Goal: Task Accomplishment & Management: Manage account settings

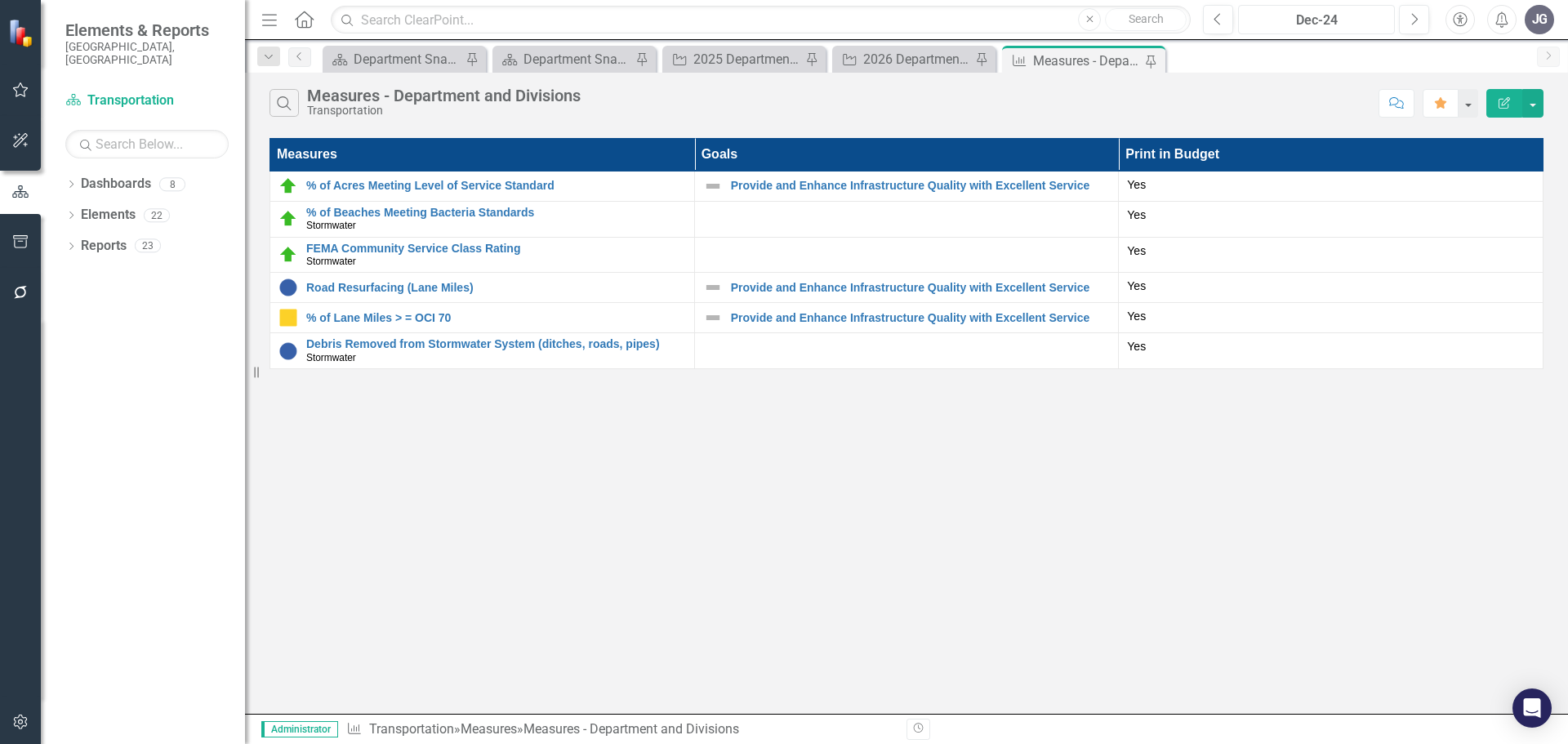
click at [1373, 19] on div "Dec-24" at bounding box center [1316, 20] width 145 height 20
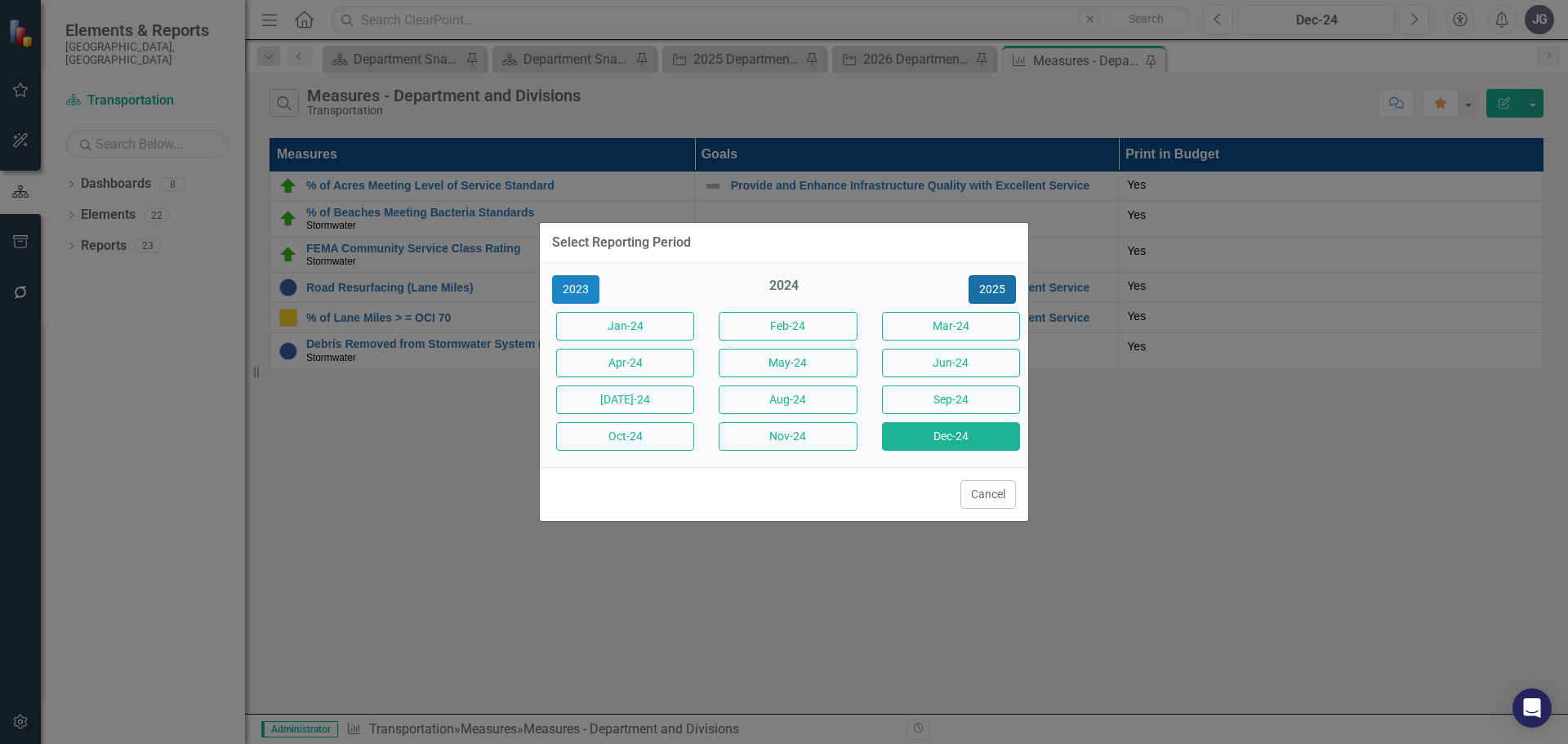
click at [998, 288] on button "2025" at bounding box center [992, 290] width 48 height 29
click at [967, 397] on button "Sep-25" at bounding box center [951, 400] width 138 height 29
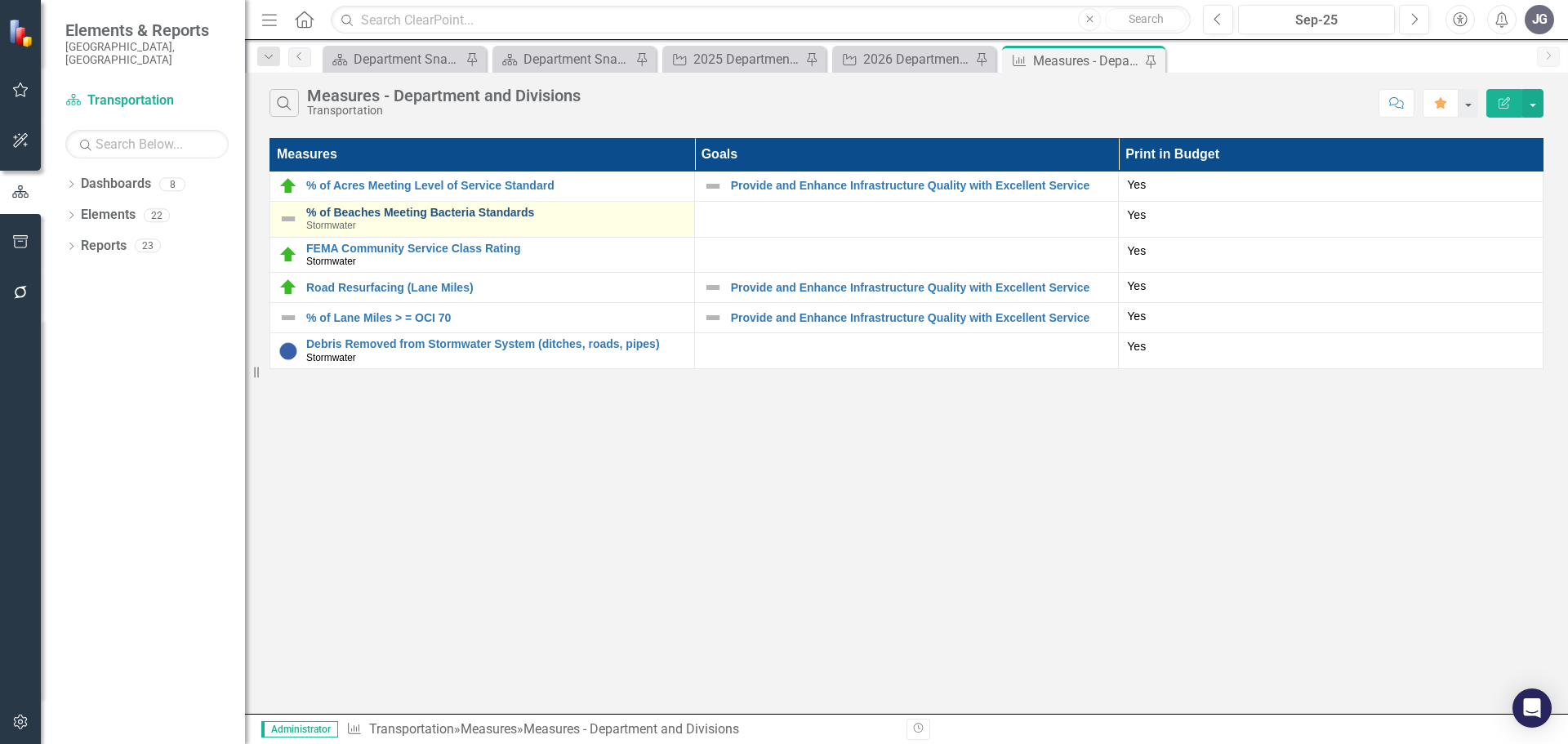
click at [442, 214] on link "% of Beaches Meeting Bacteria Standards" at bounding box center [496, 213] width 379 height 12
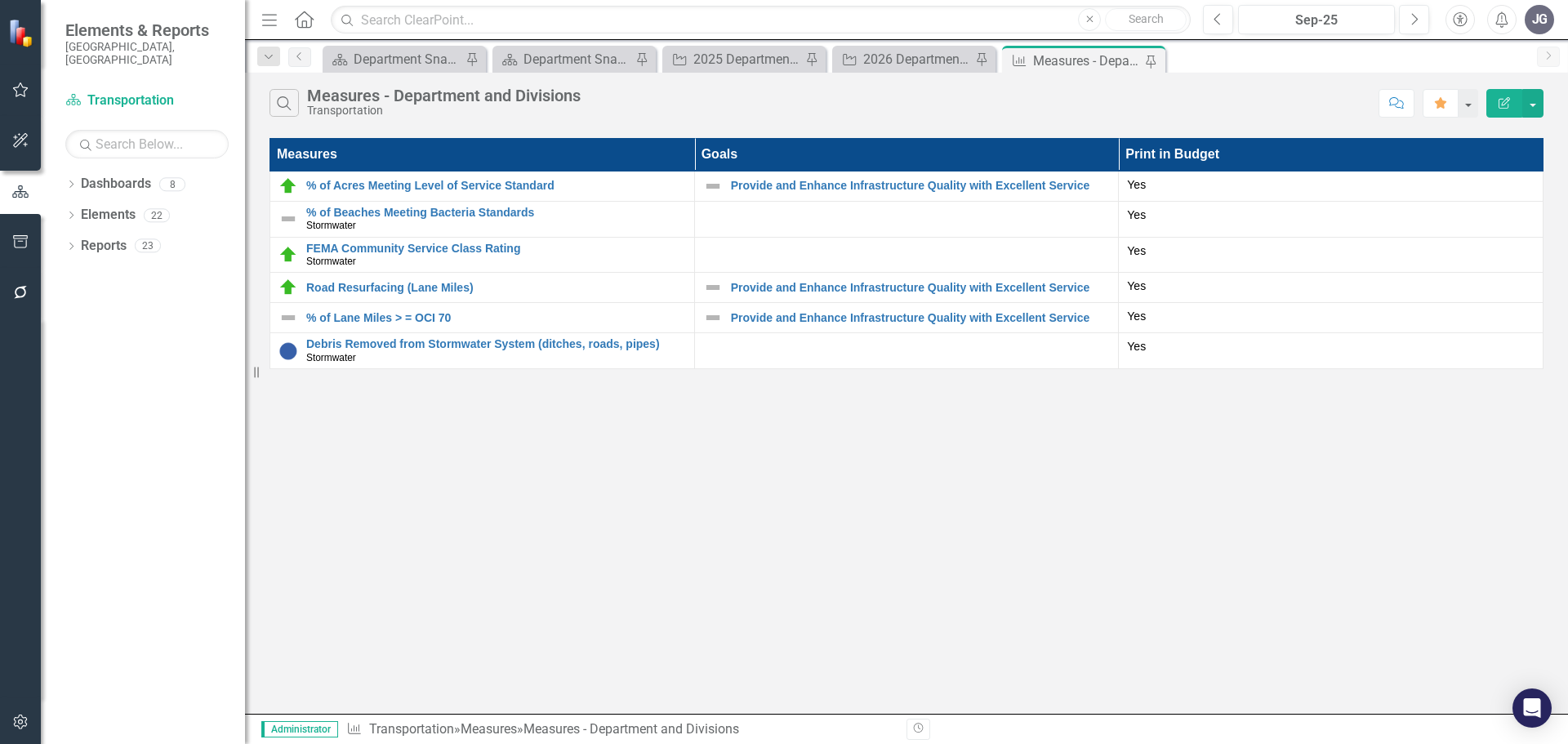
click at [1504, 103] on icon "Edit Report" at bounding box center [1504, 103] width 15 height 11
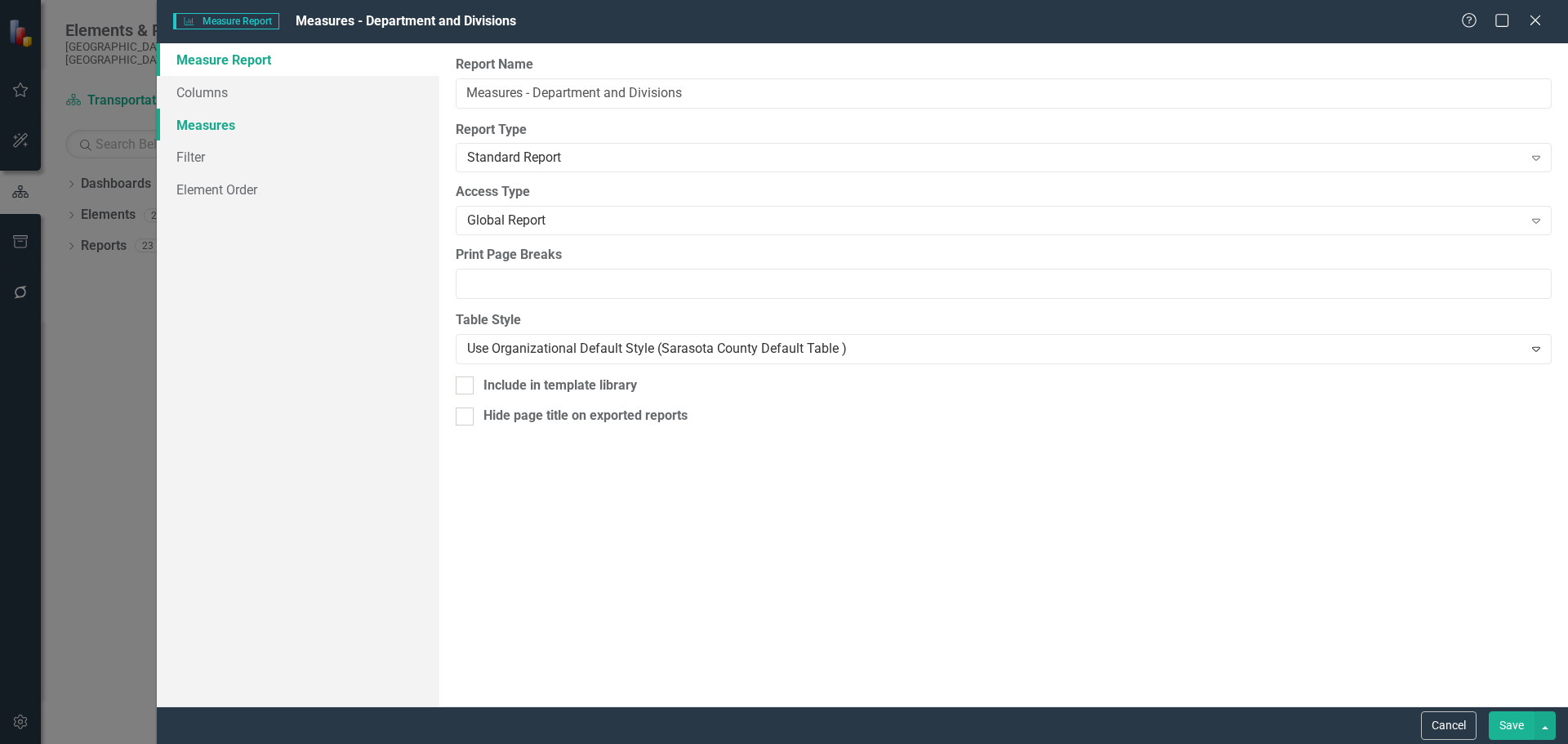
click at [227, 116] on link "Measures" at bounding box center [298, 125] width 283 height 33
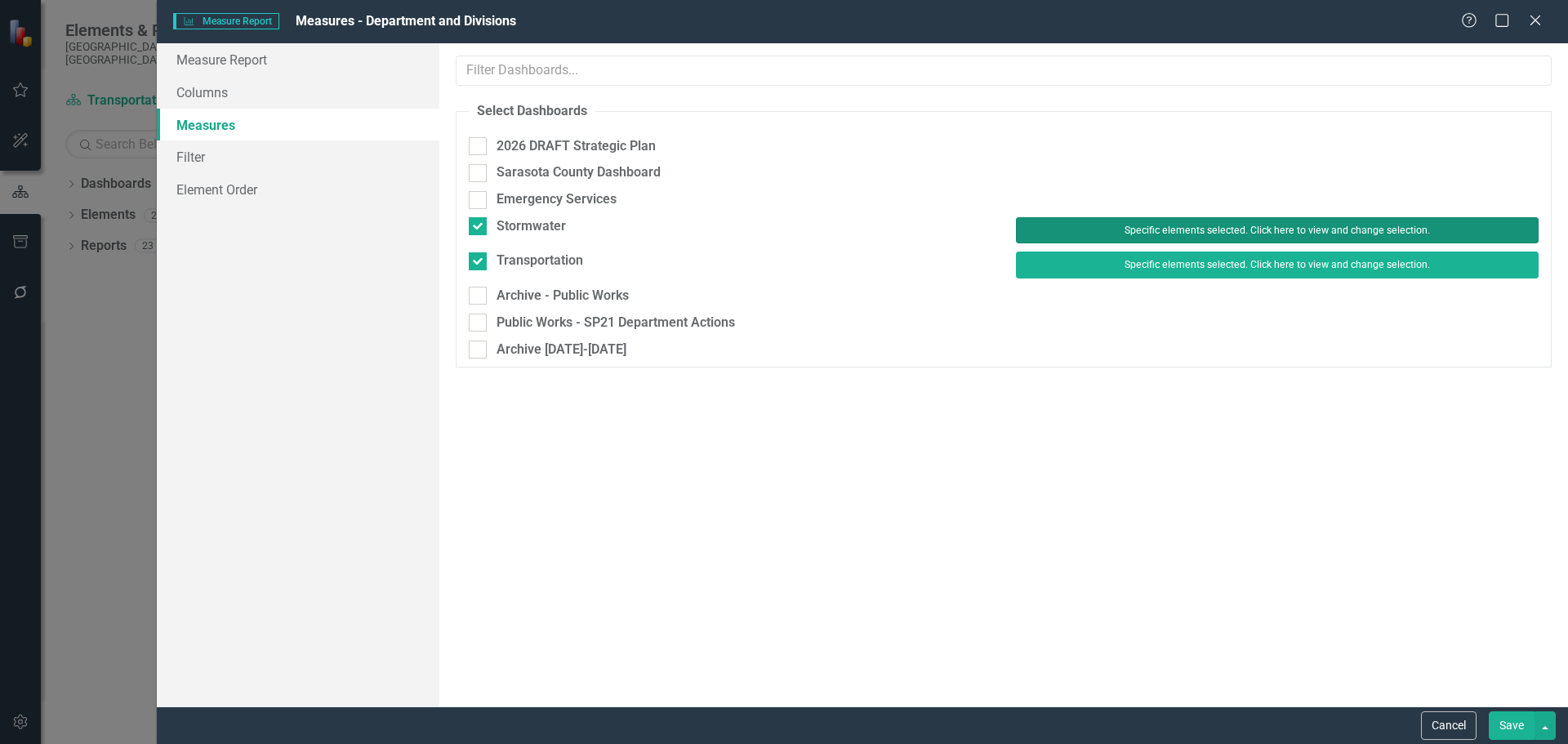
click at [1141, 228] on button "Specific elements selected. Click here to view and change selection." at bounding box center [1278, 231] width 523 height 26
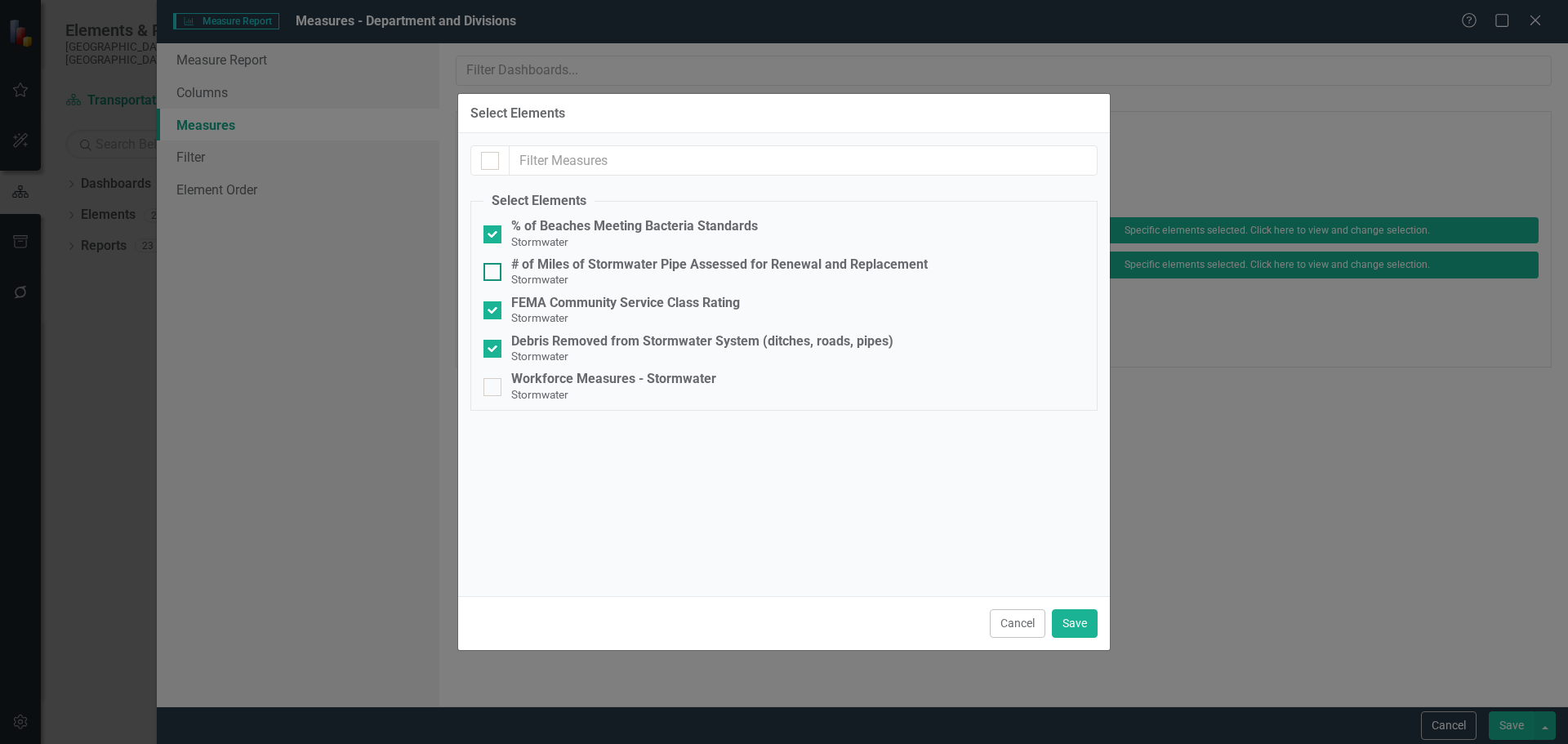
click at [495, 272] on div at bounding box center [492, 272] width 18 height 18
click at [494, 272] on input "# of Miles of Stormwater Pipe Assessed for Renewal and Replacement Stormwater" at bounding box center [488, 268] width 10 height 10
checkbox input "true"
click at [1086, 623] on button "Save" at bounding box center [1074, 623] width 46 height 29
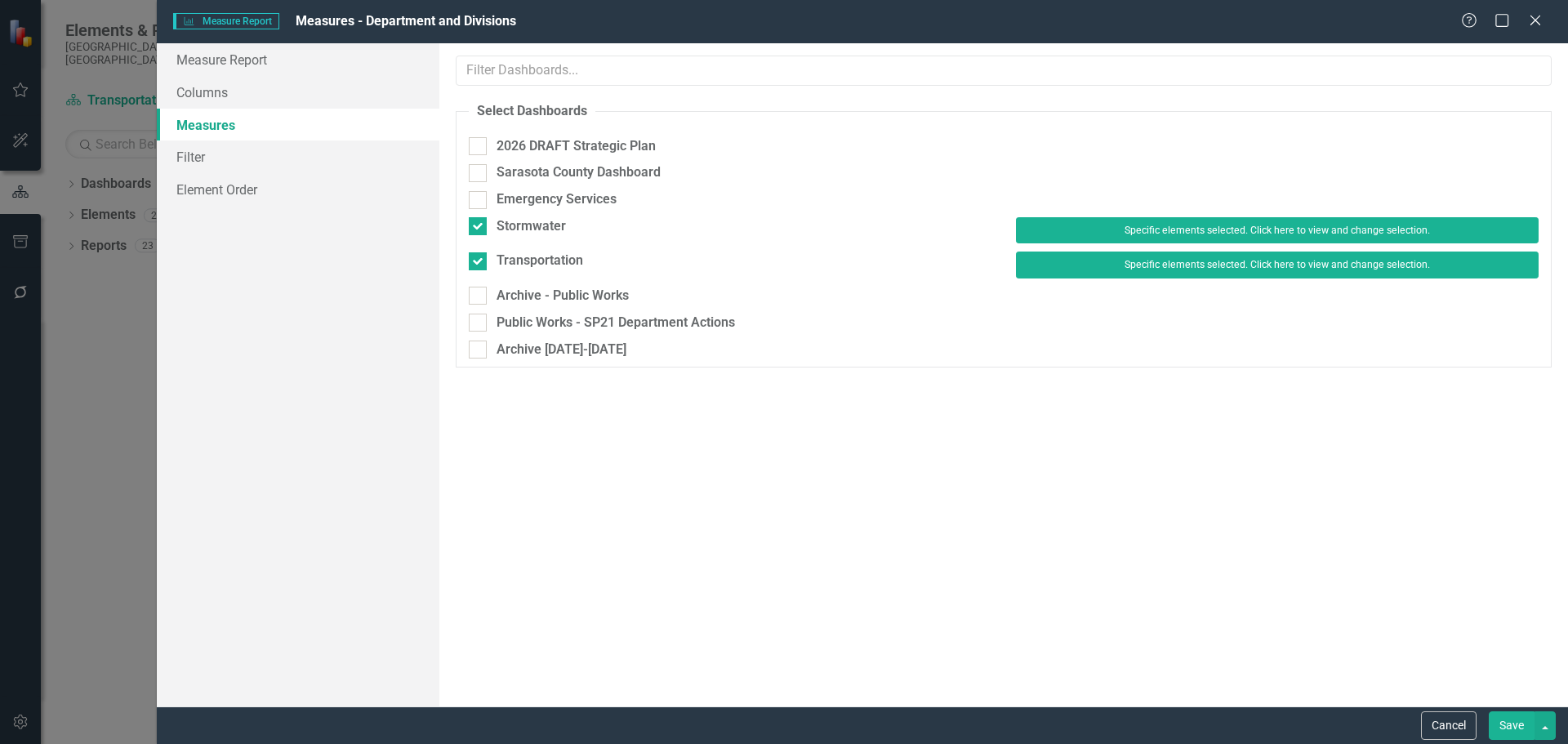
click at [1519, 727] on button "Save" at bounding box center [1511, 725] width 46 height 29
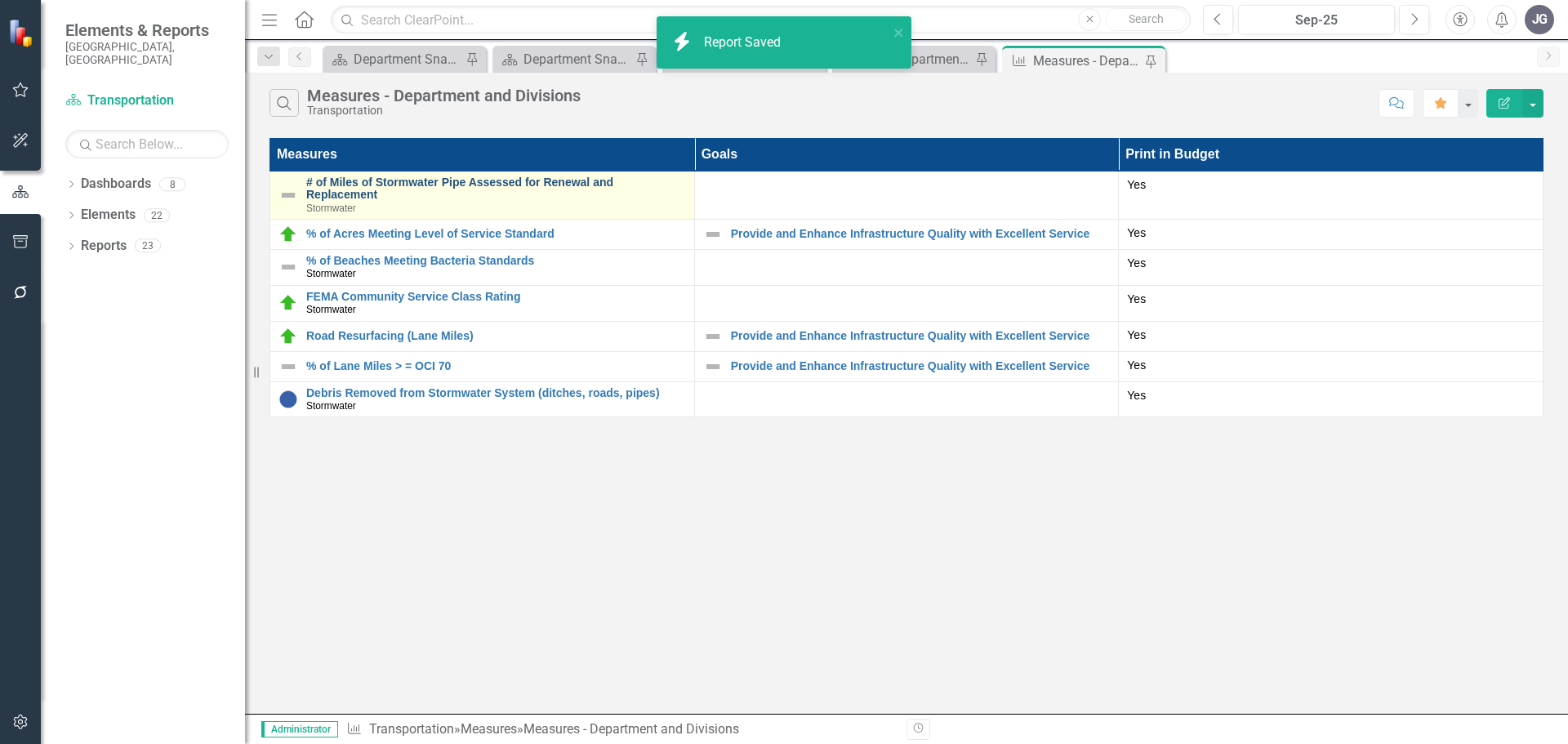
click at [434, 186] on link "# of Miles of Stormwater Pipe Assessed for Renewal and Replacement" at bounding box center [496, 188] width 379 height 25
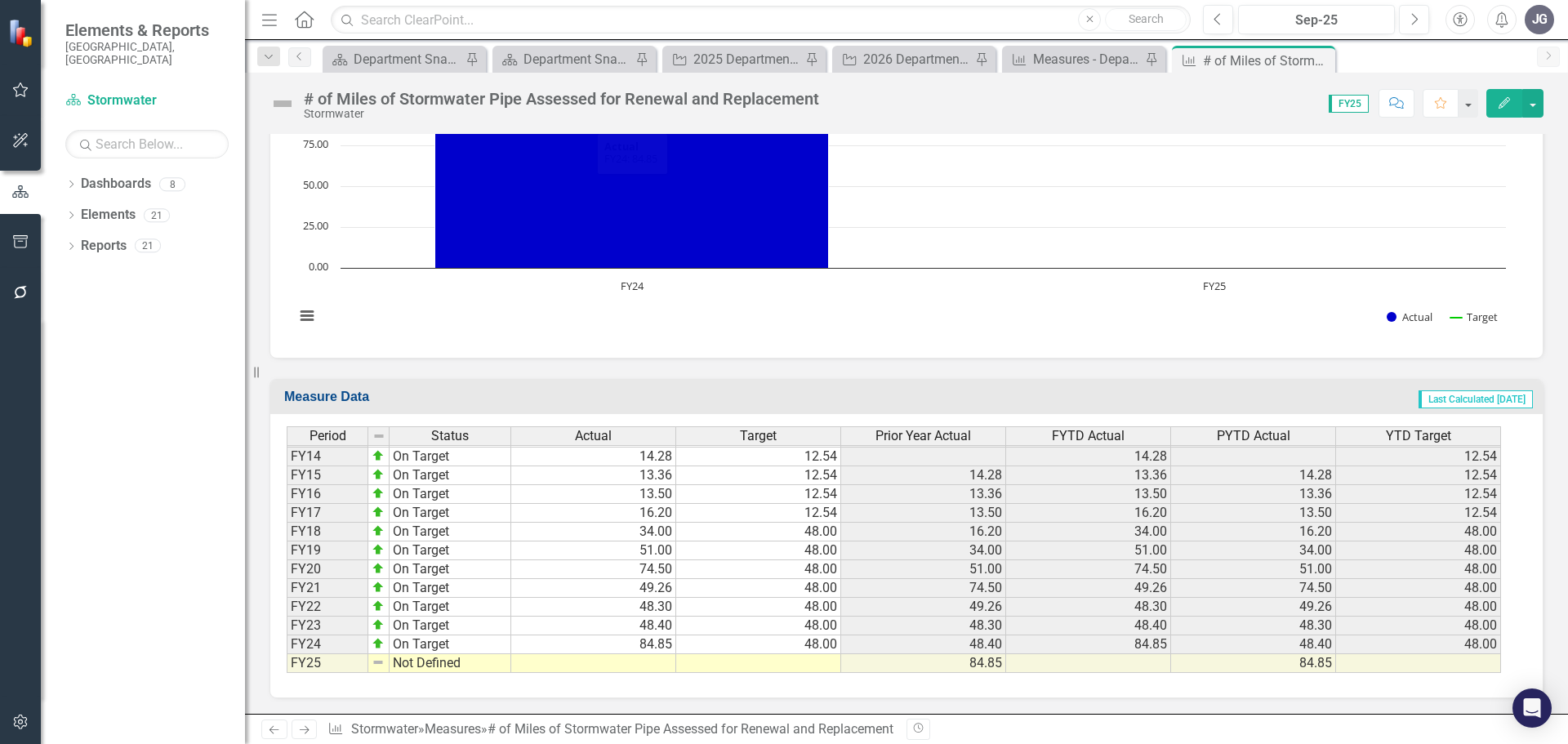
scroll to position [499, 0]
click at [555, 665] on td at bounding box center [594, 662] width 165 height 19
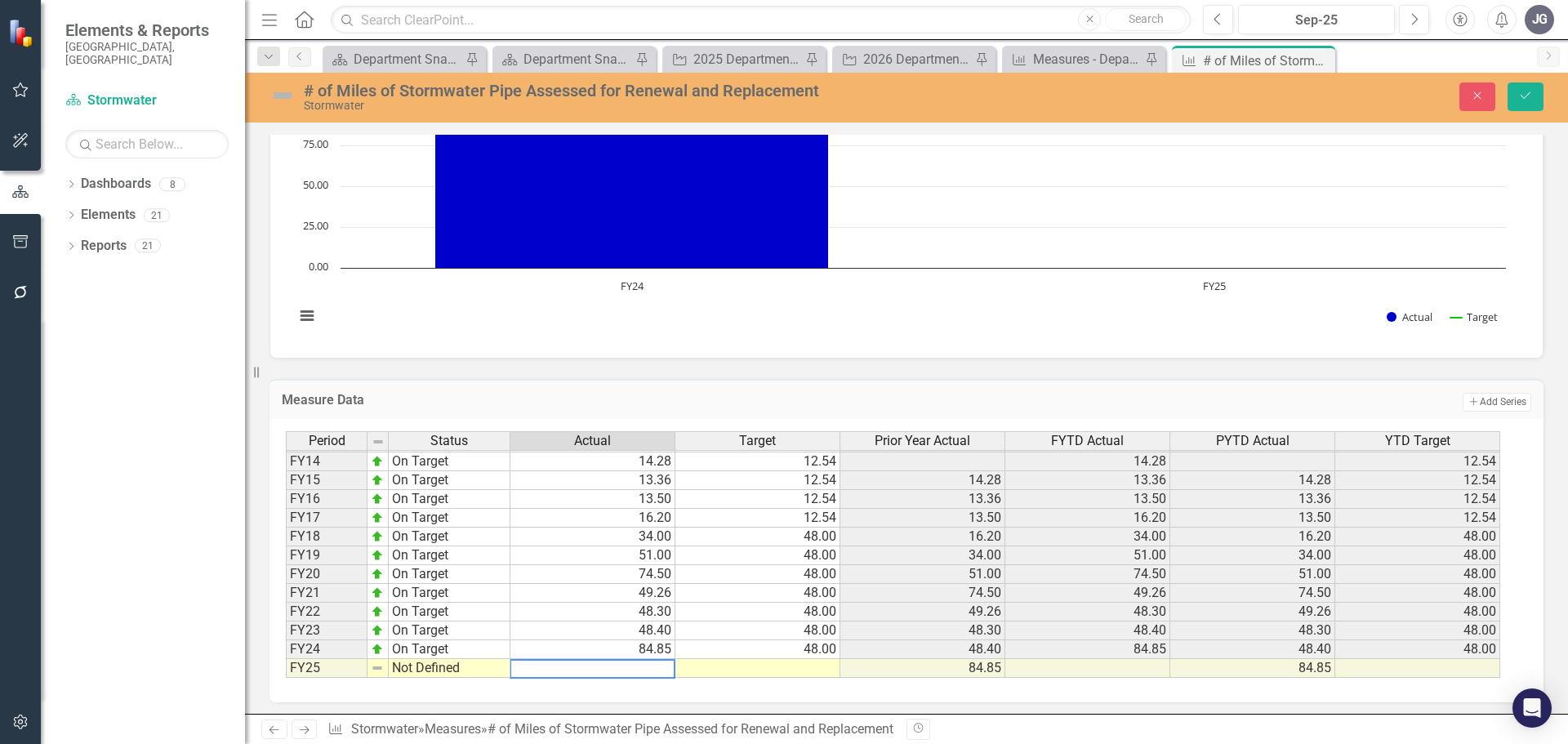
paste textarea "75.38107338 Miles"
paste textarea "107338 Miles"
type textarea "75.38"
click at [818, 647] on td "48.00" at bounding box center [758, 650] width 165 height 19
click at [791, 670] on td at bounding box center [758, 669] width 165 height 19
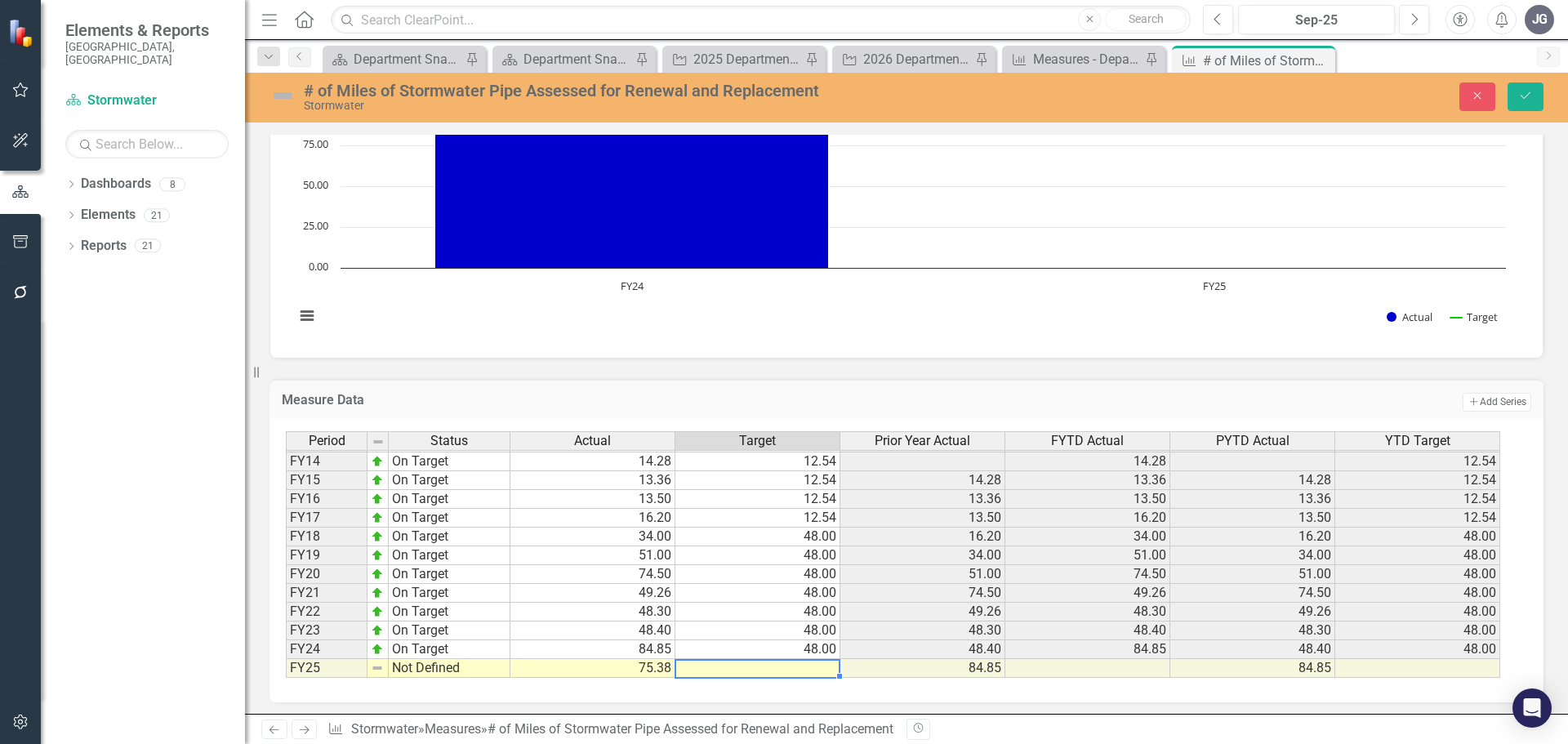
type textarea "48"
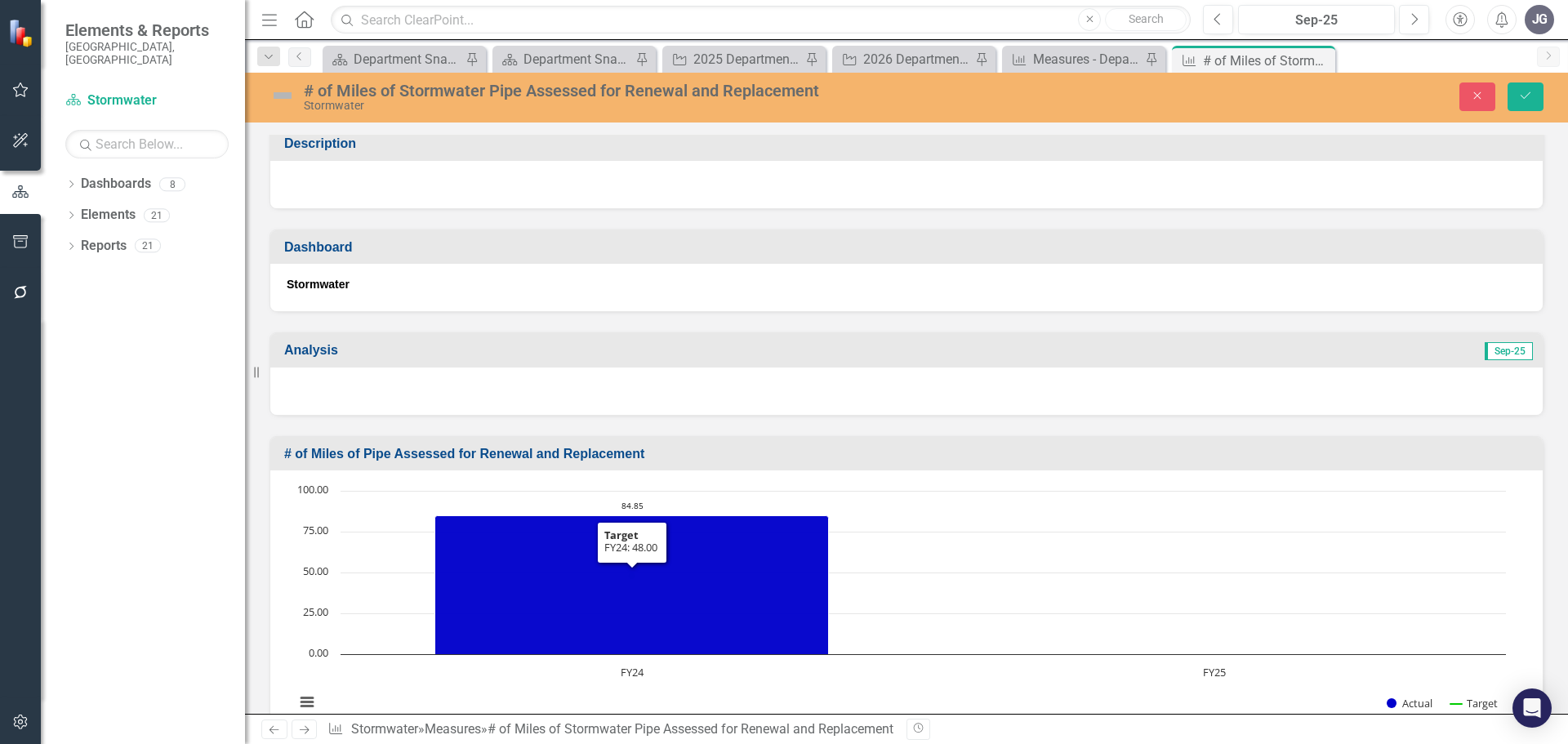
scroll to position [0, 0]
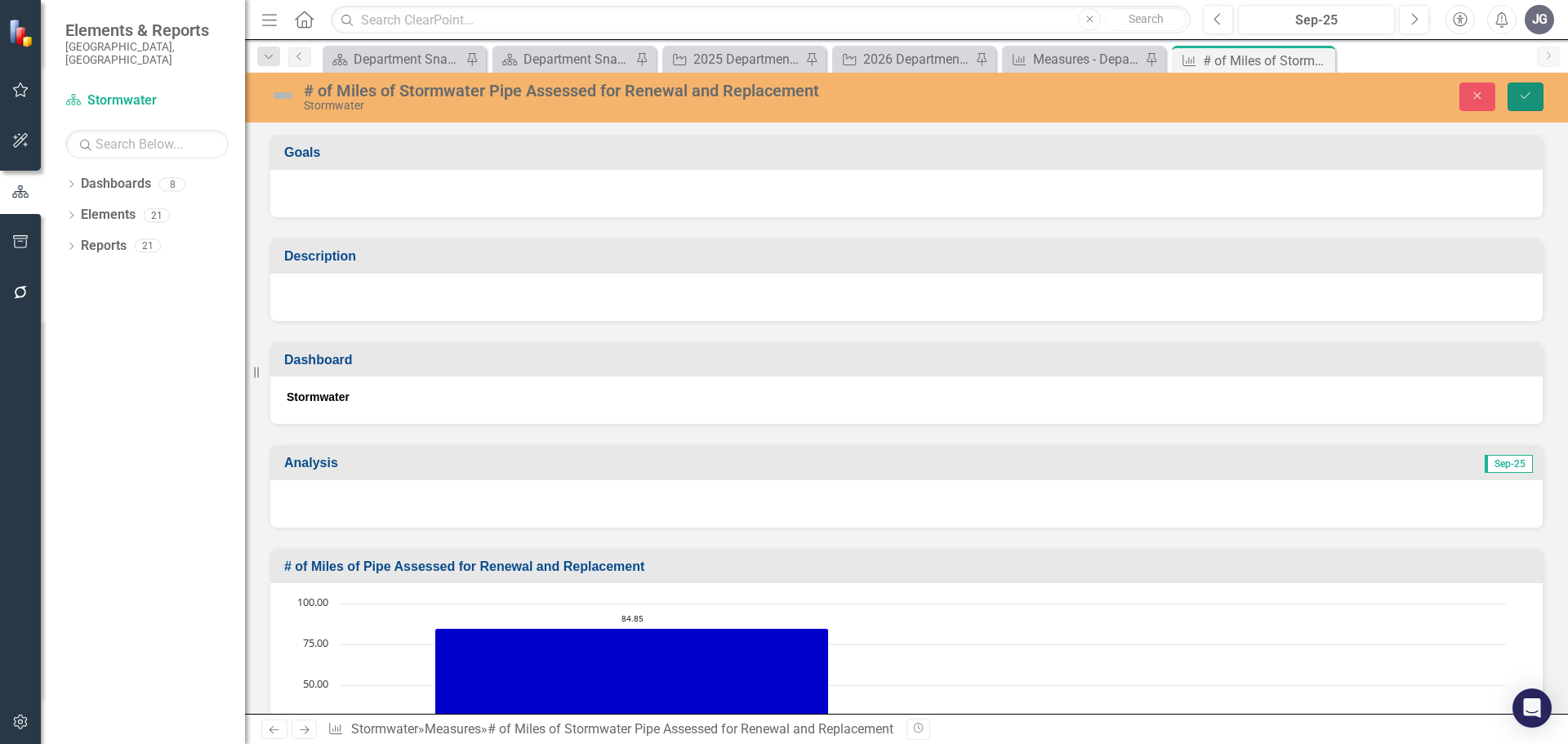
drag, startPoint x: 1520, startPoint y: 100, endPoint x: 1494, endPoint y: 130, distance: 39.7
click at [1520, 100] on icon "Save" at bounding box center [1526, 96] width 15 height 11
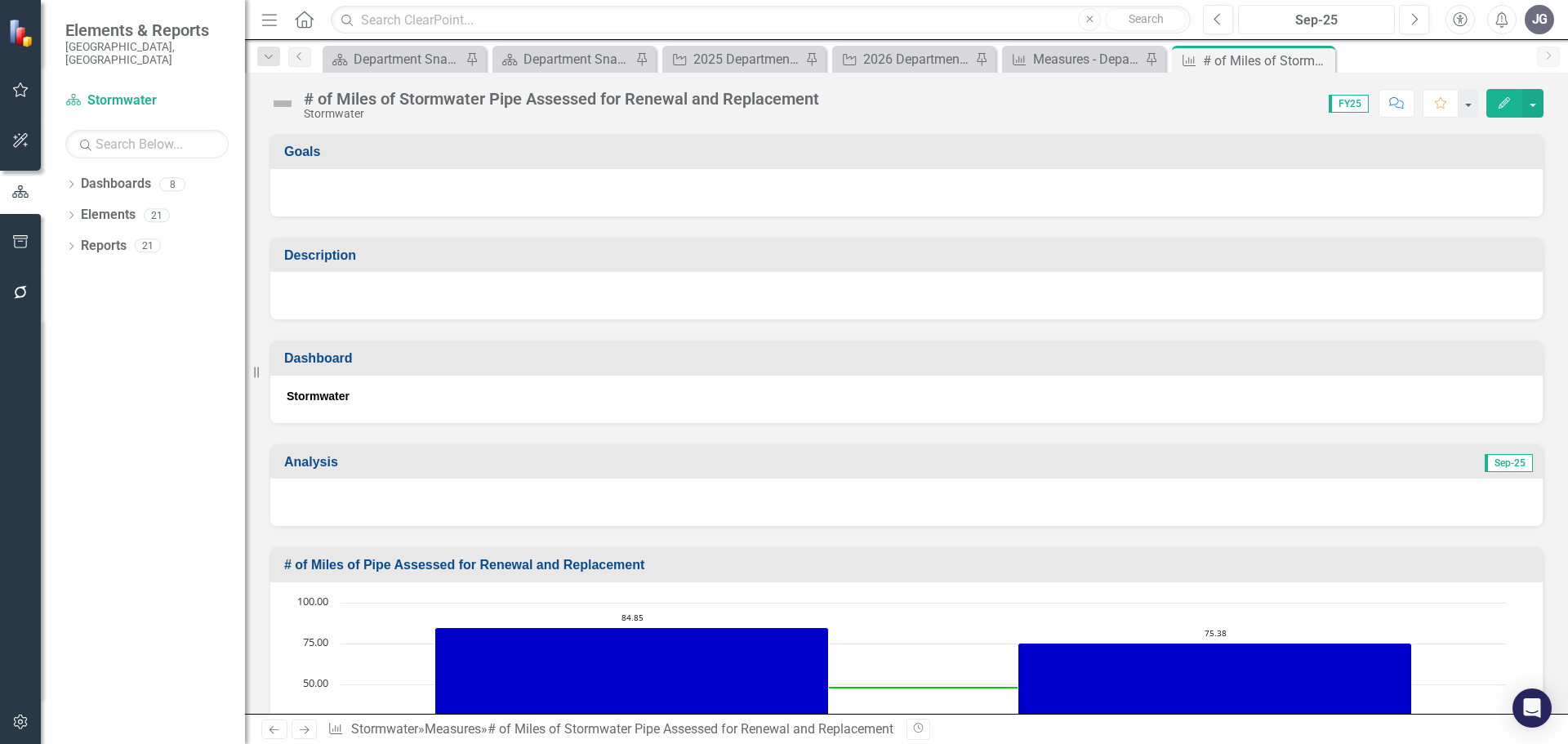
click at [1303, 20] on div "Sep-25" at bounding box center [1316, 20] width 145 height 20
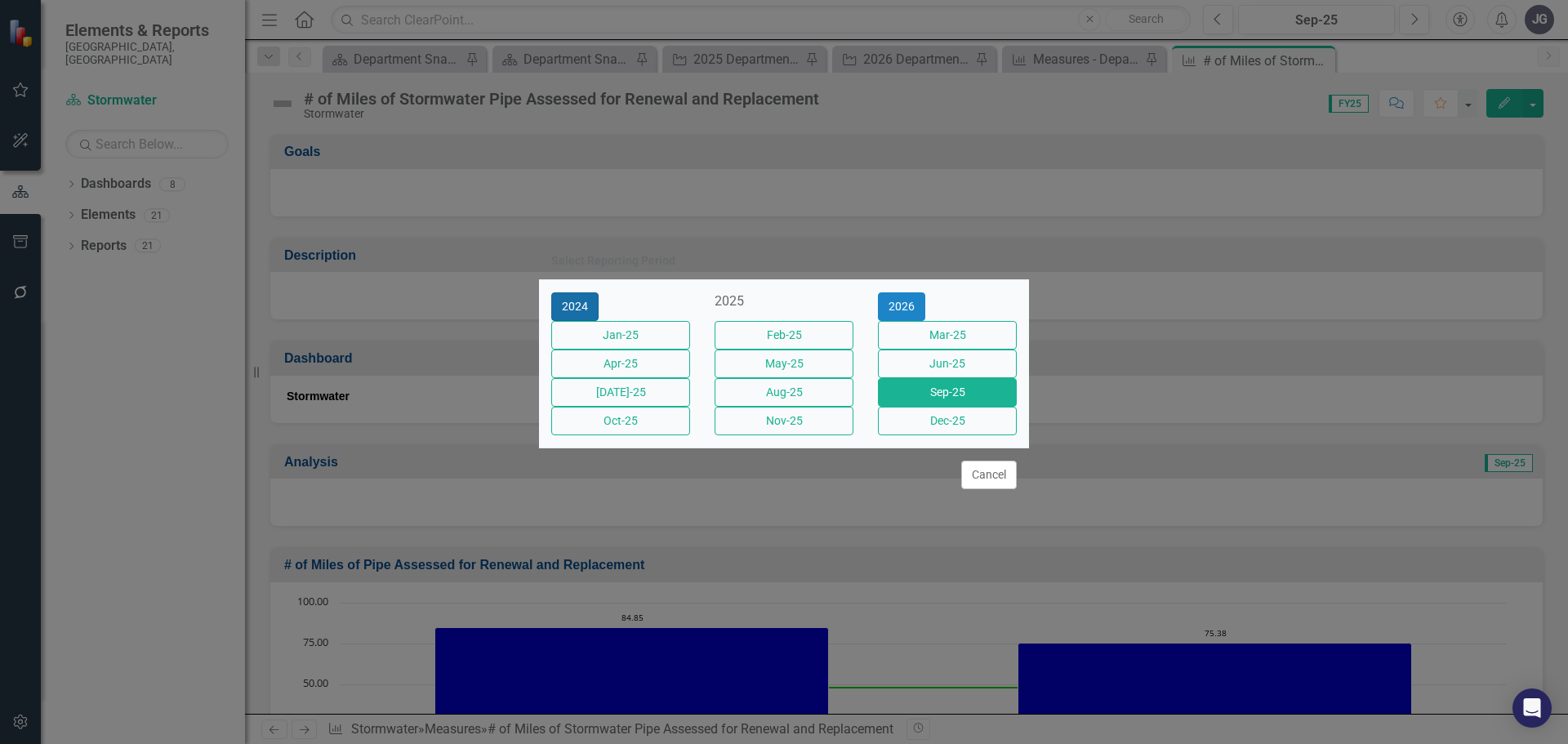
click at [565, 292] on button "2024" at bounding box center [574, 306] width 48 height 29
click at [938, 390] on button "Sep-24" at bounding box center [947, 393] width 139 height 29
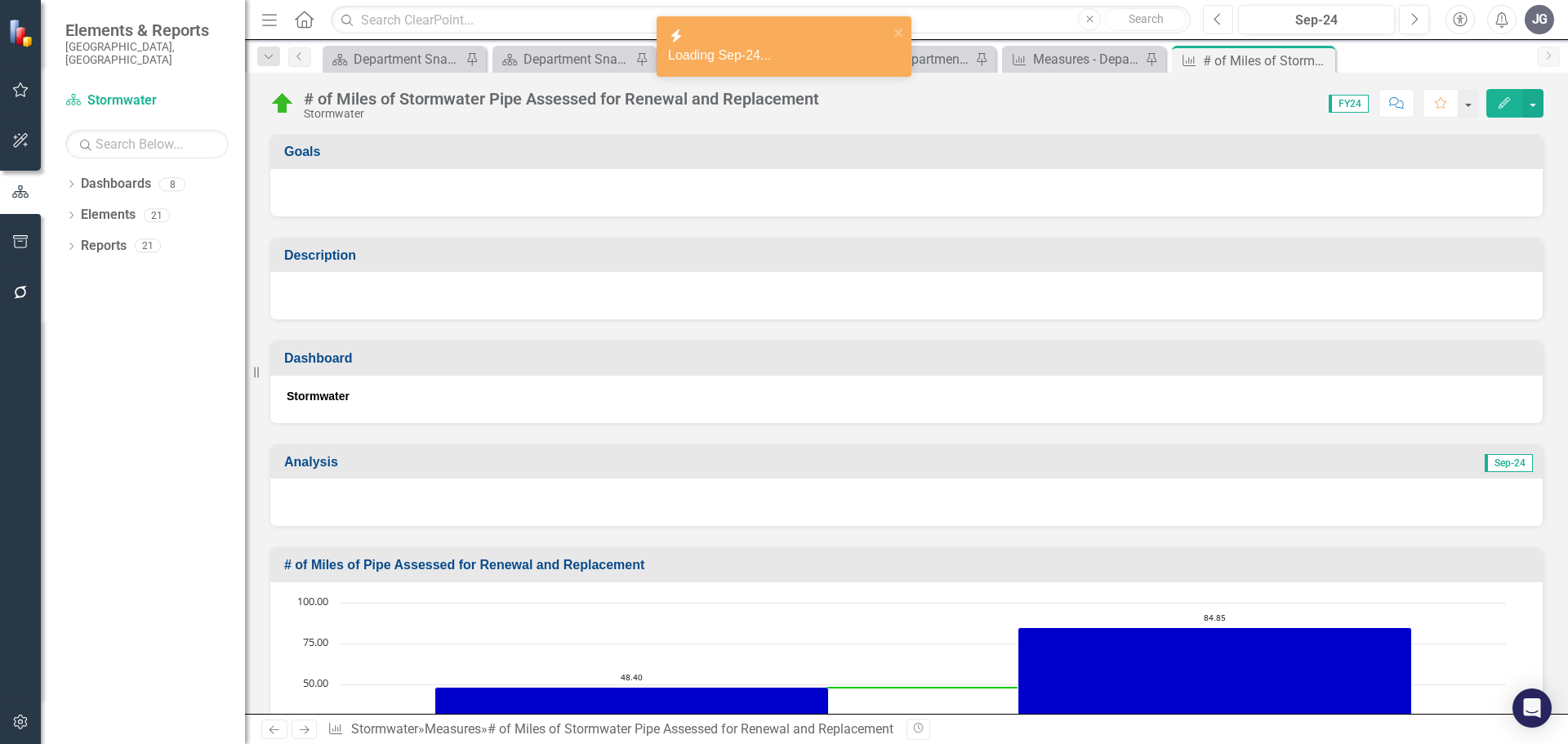
click at [1220, 25] on icon "Previous" at bounding box center [1219, 20] width 9 height 15
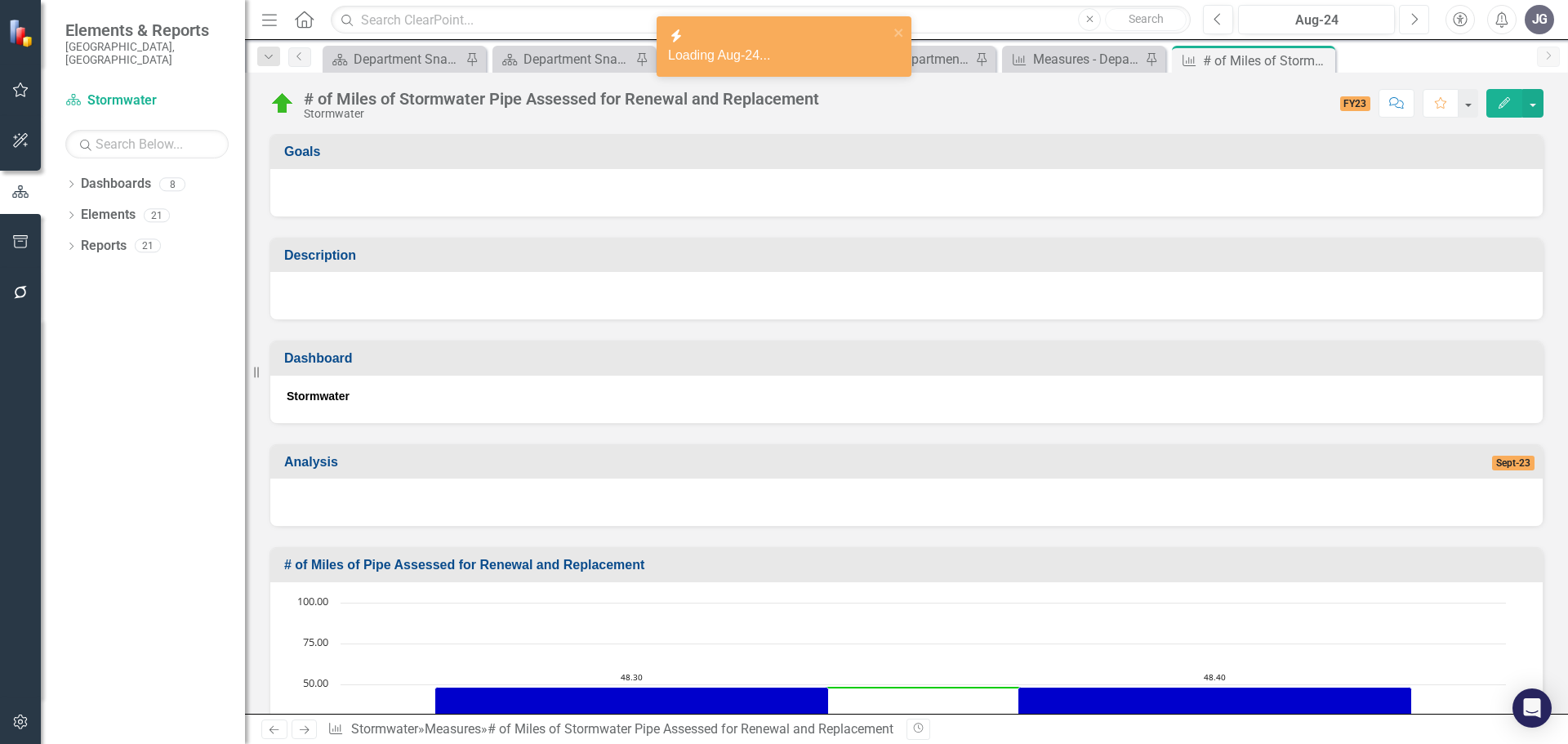
click at [1418, 22] on button "Next" at bounding box center [1413, 19] width 30 height 29
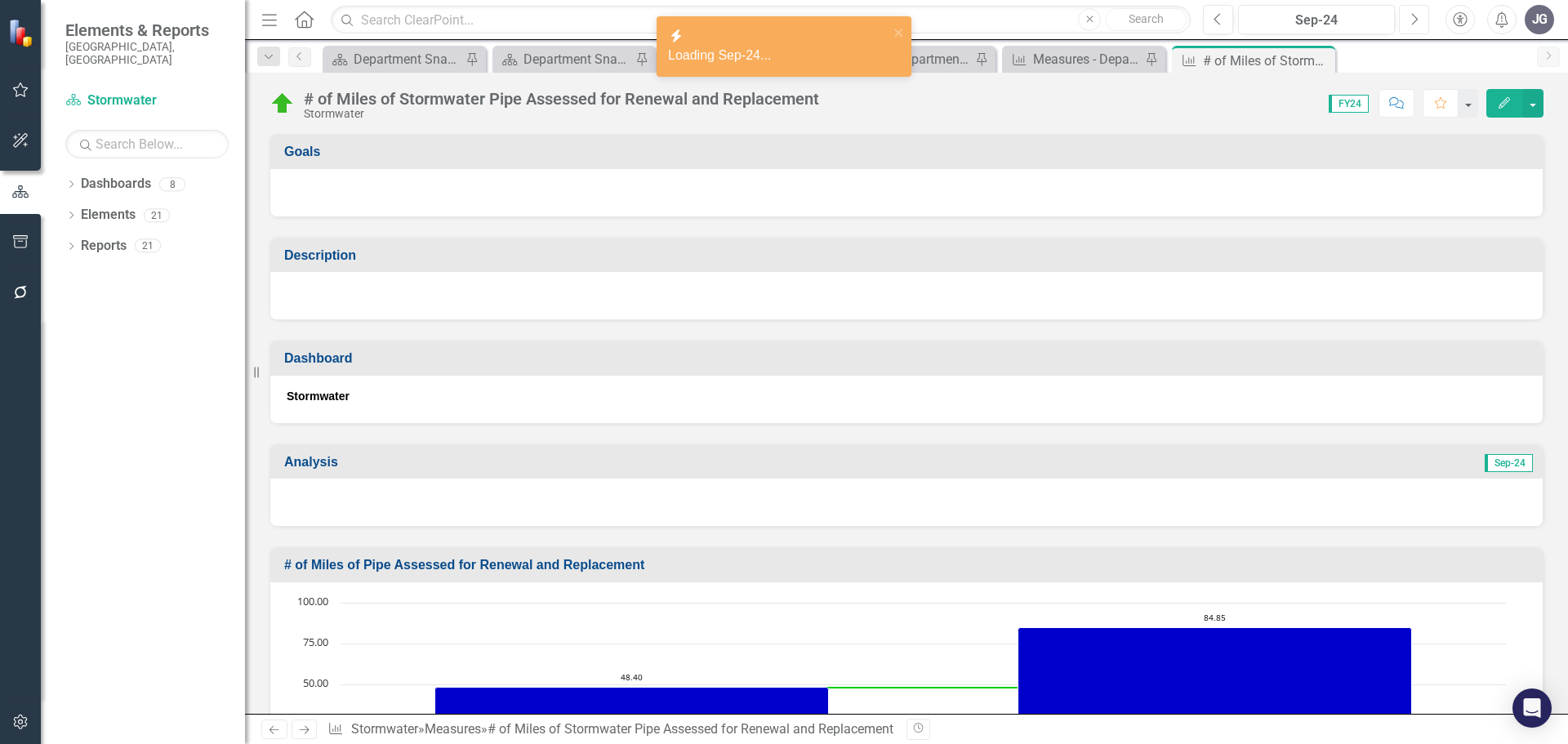
click at [1412, 22] on icon "Next" at bounding box center [1414, 20] width 9 height 15
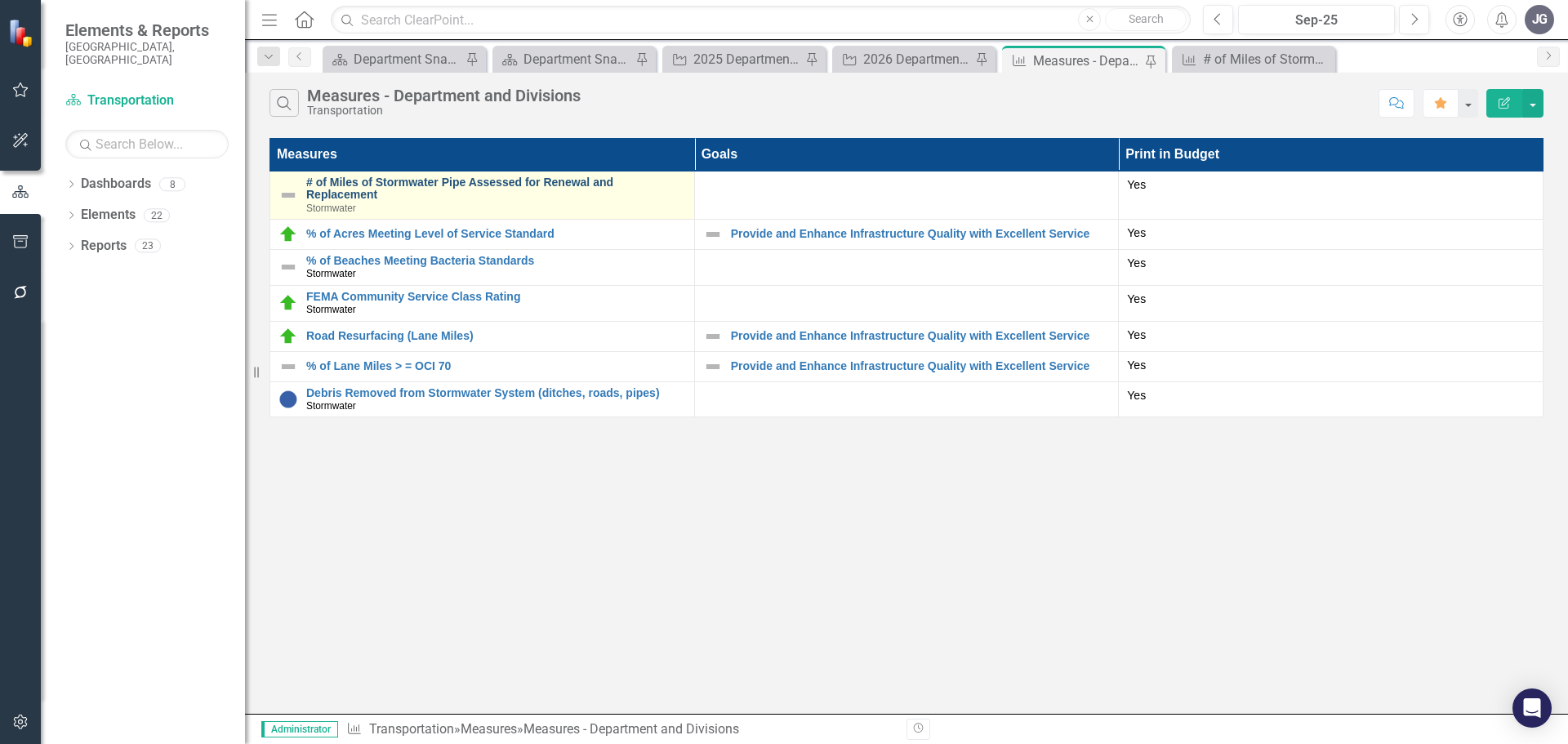
click at [400, 185] on link "# of Miles of Stormwater Pipe Assessed for Renewal and Replacement" at bounding box center [496, 188] width 379 height 25
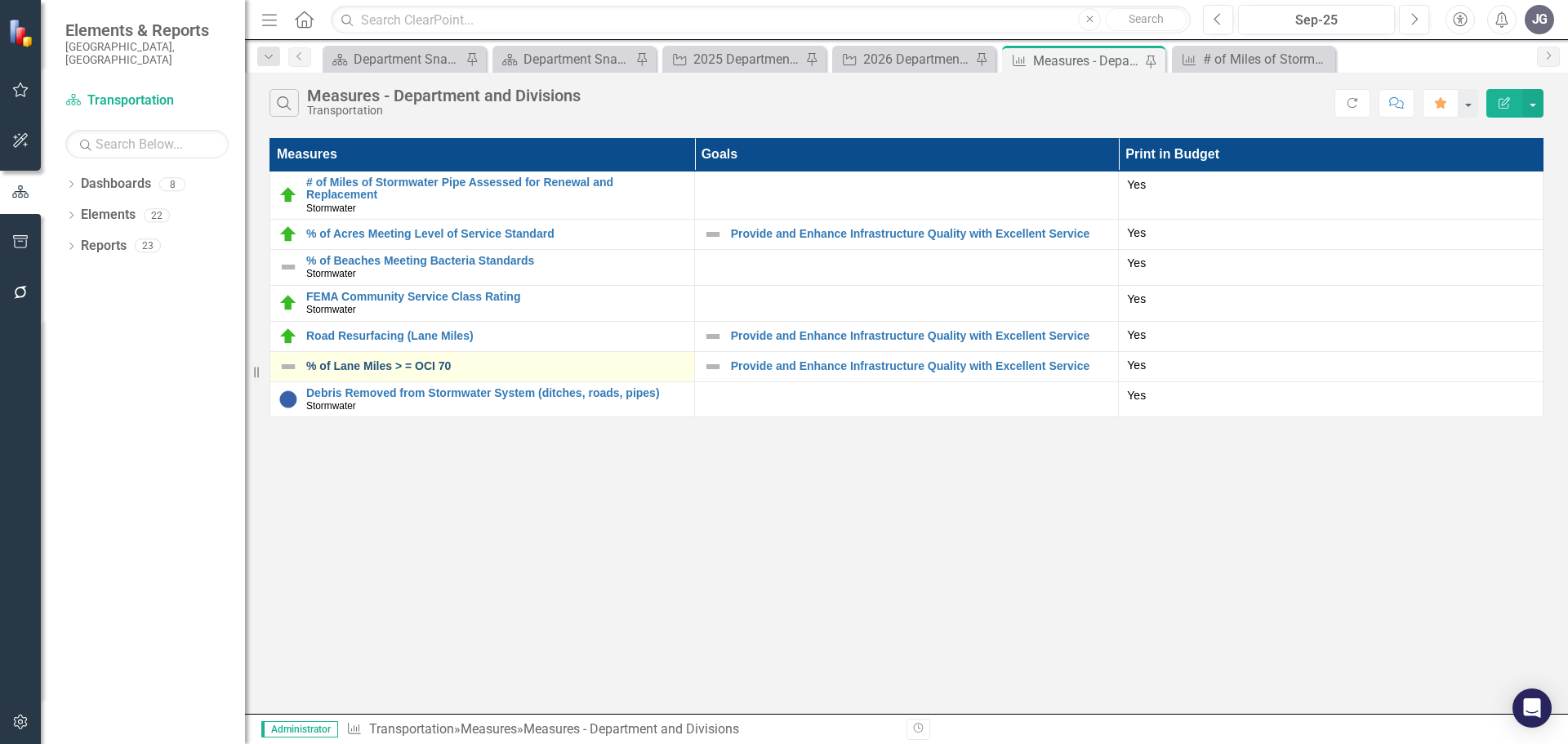
click at [369, 366] on link "% of Lane Miles > = OCI 70" at bounding box center [496, 365] width 379 height 12
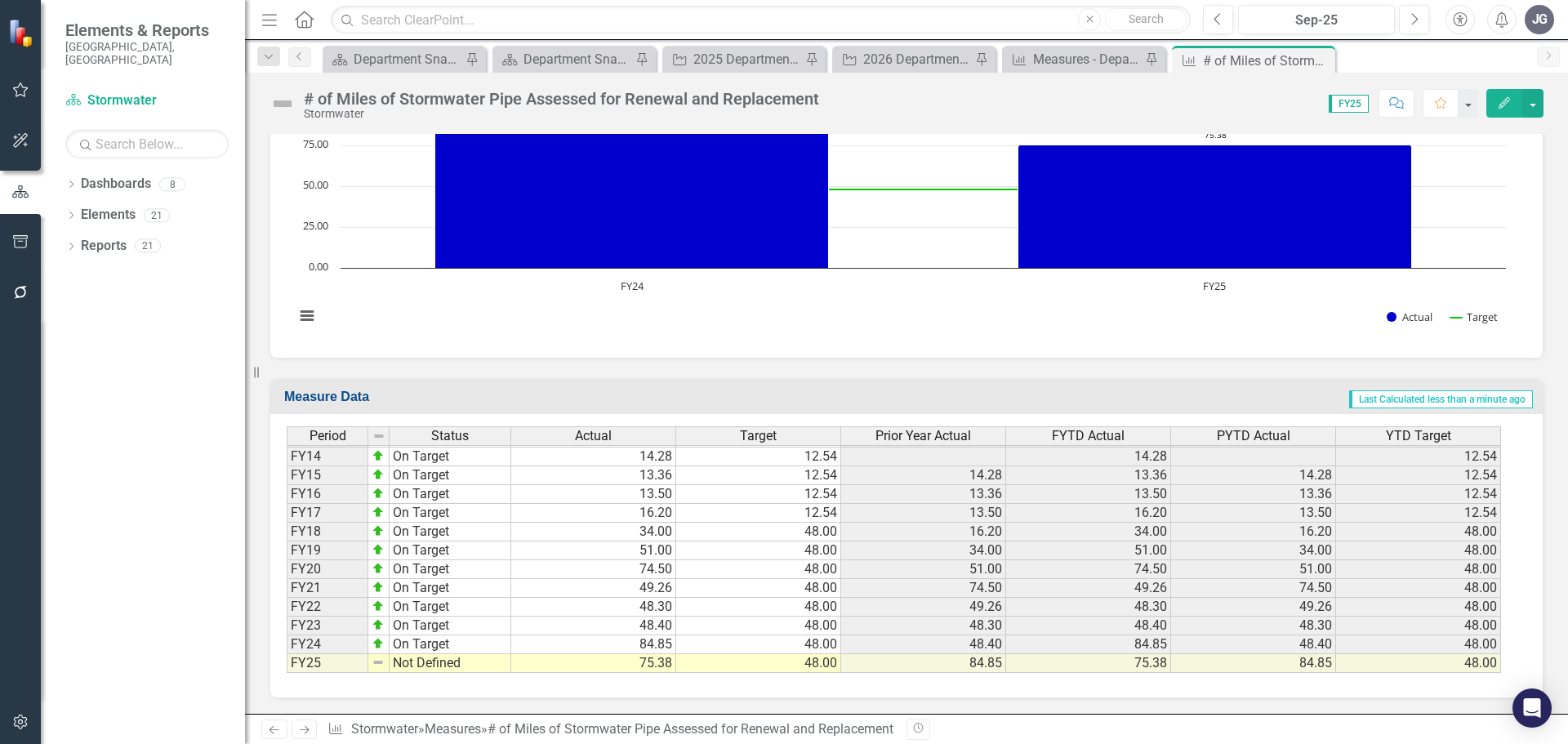
scroll to position [499, 0]
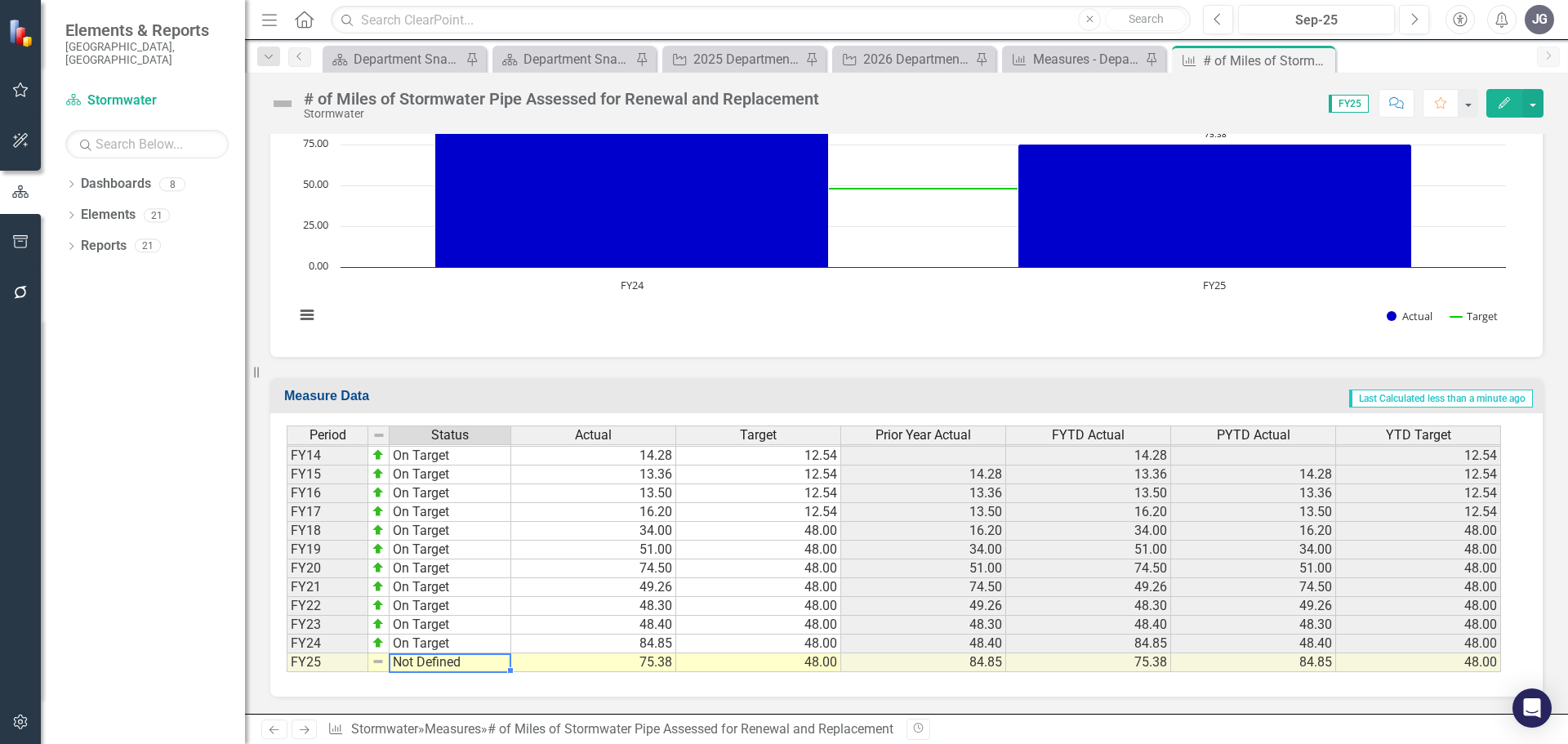
click at [446, 661] on td "Not Defined" at bounding box center [451, 662] width 122 height 19
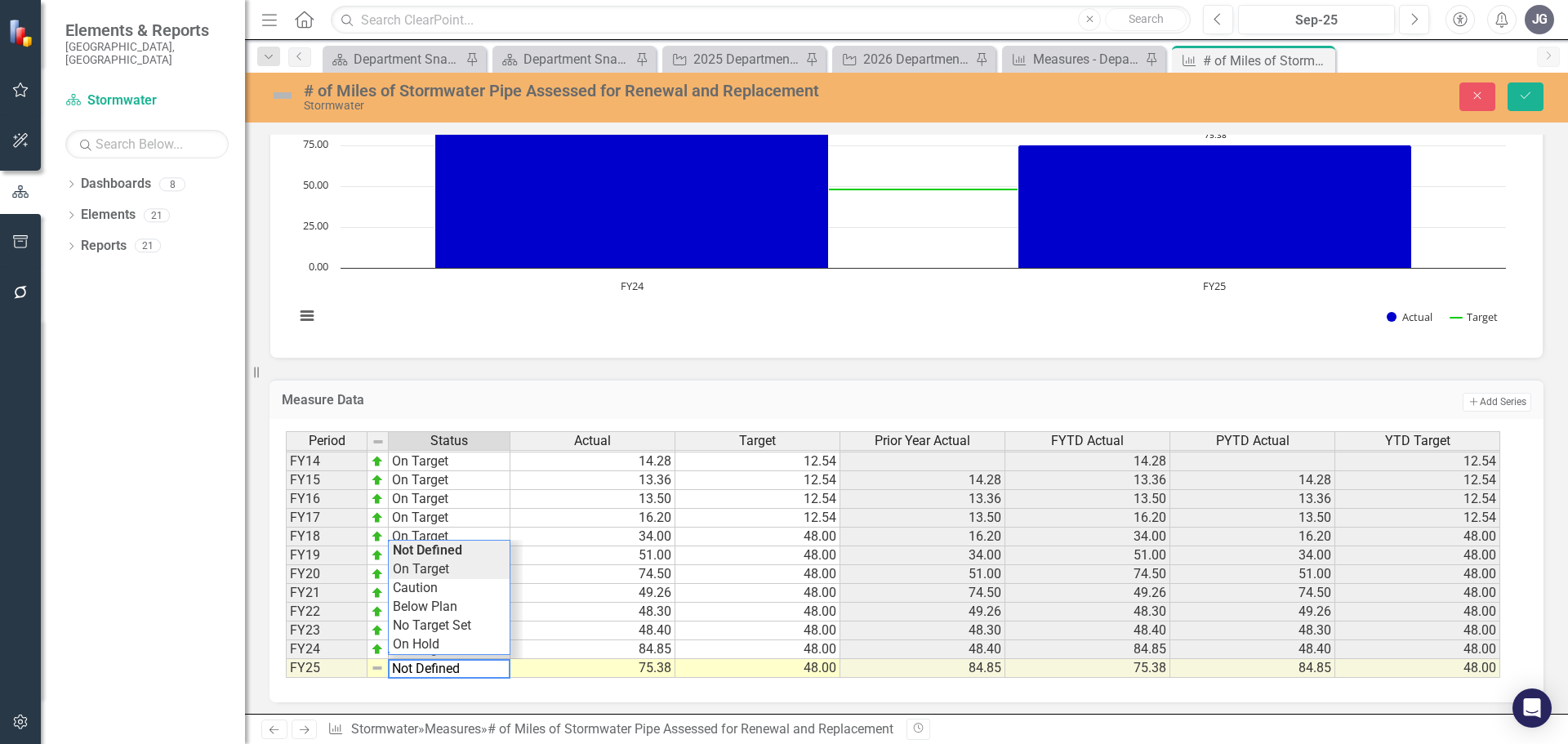
type textarea "On Target"
click at [458, 573] on div "Period Status Actual Target Prior Year Actual FYTD Actual PYTD Actual YTD Targe…" at bounding box center [900, 555] width 1229 height 247
click at [1529, 102] on button "Save" at bounding box center [1525, 97] width 36 height 29
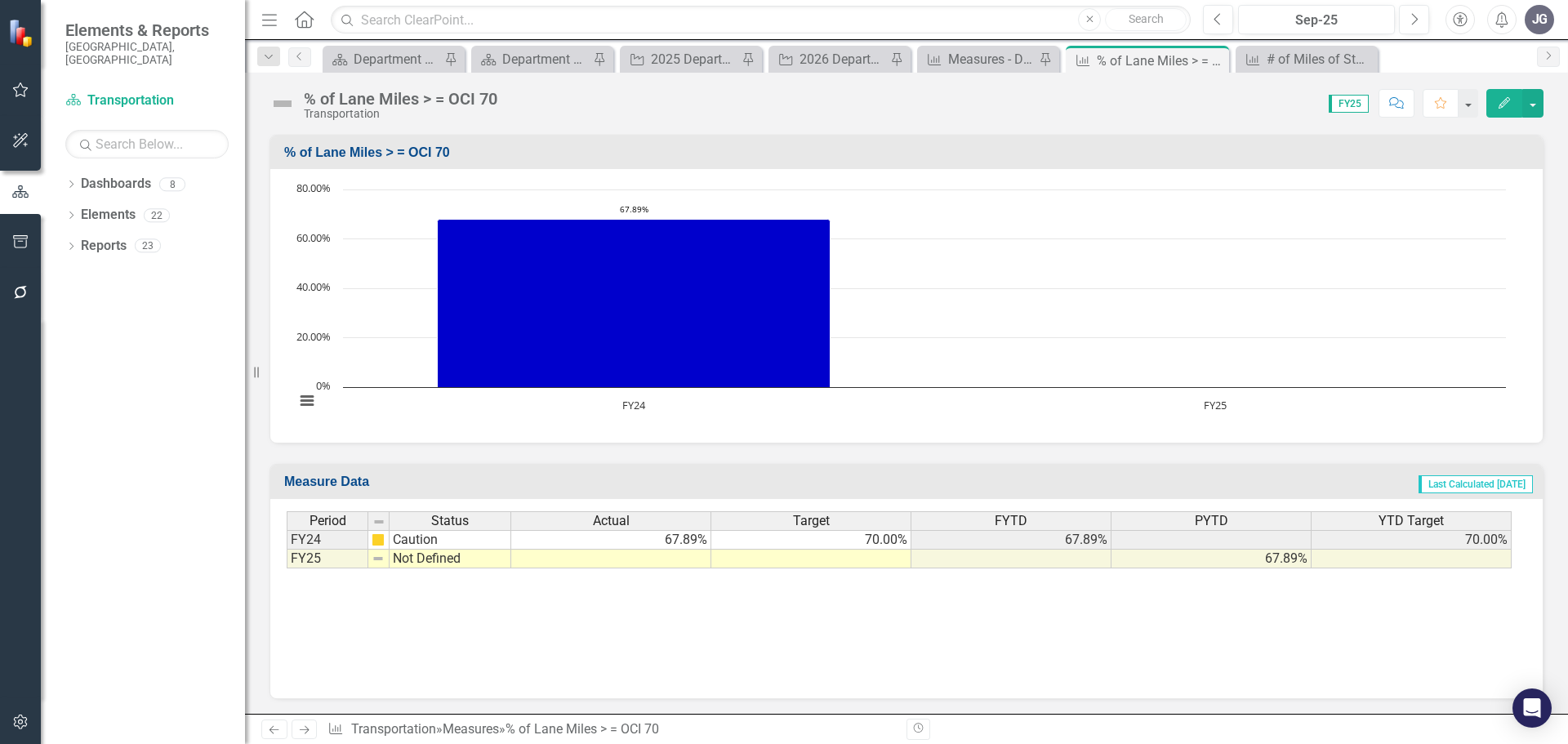
scroll to position [336, 0]
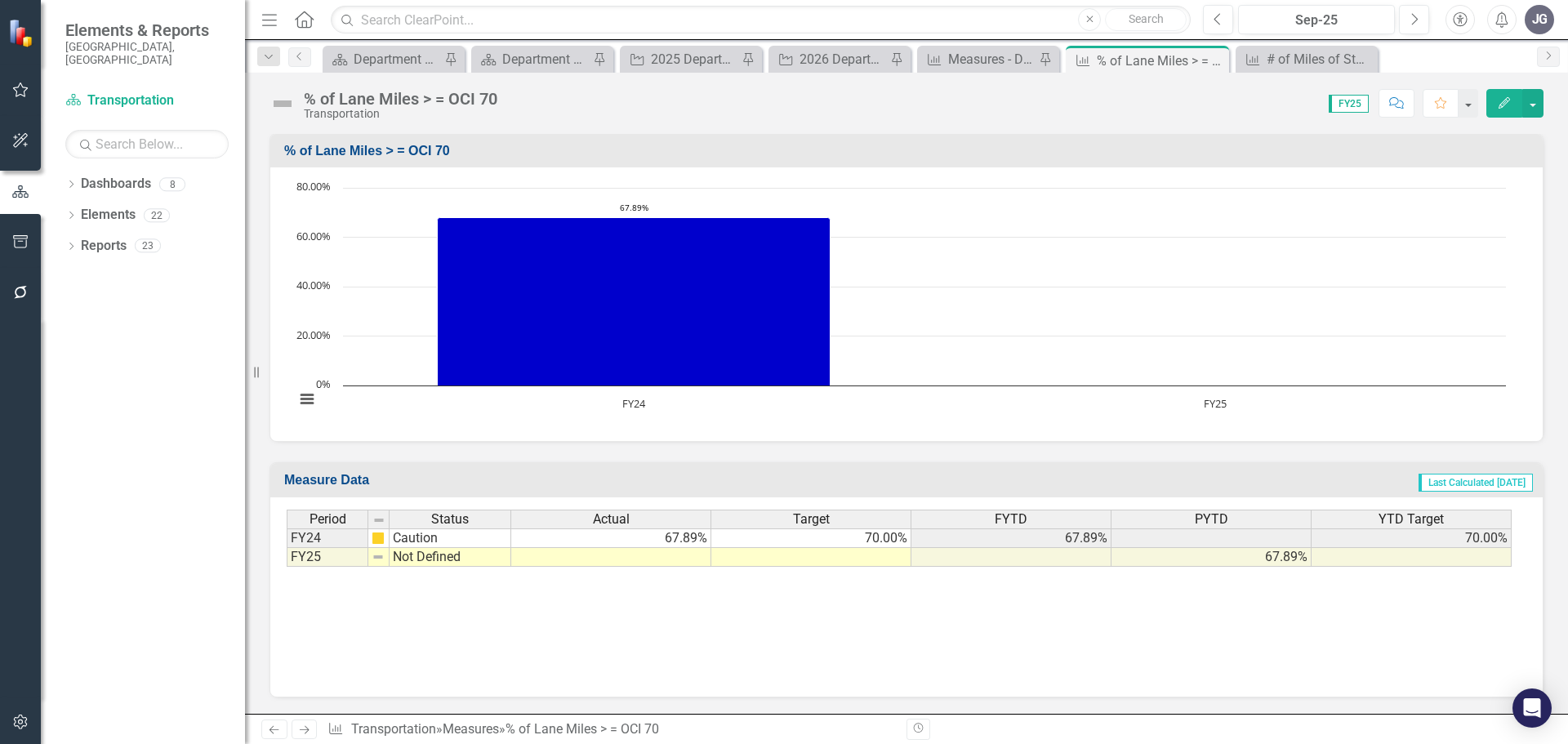
click at [591, 558] on td at bounding box center [612, 558] width 200 height 19
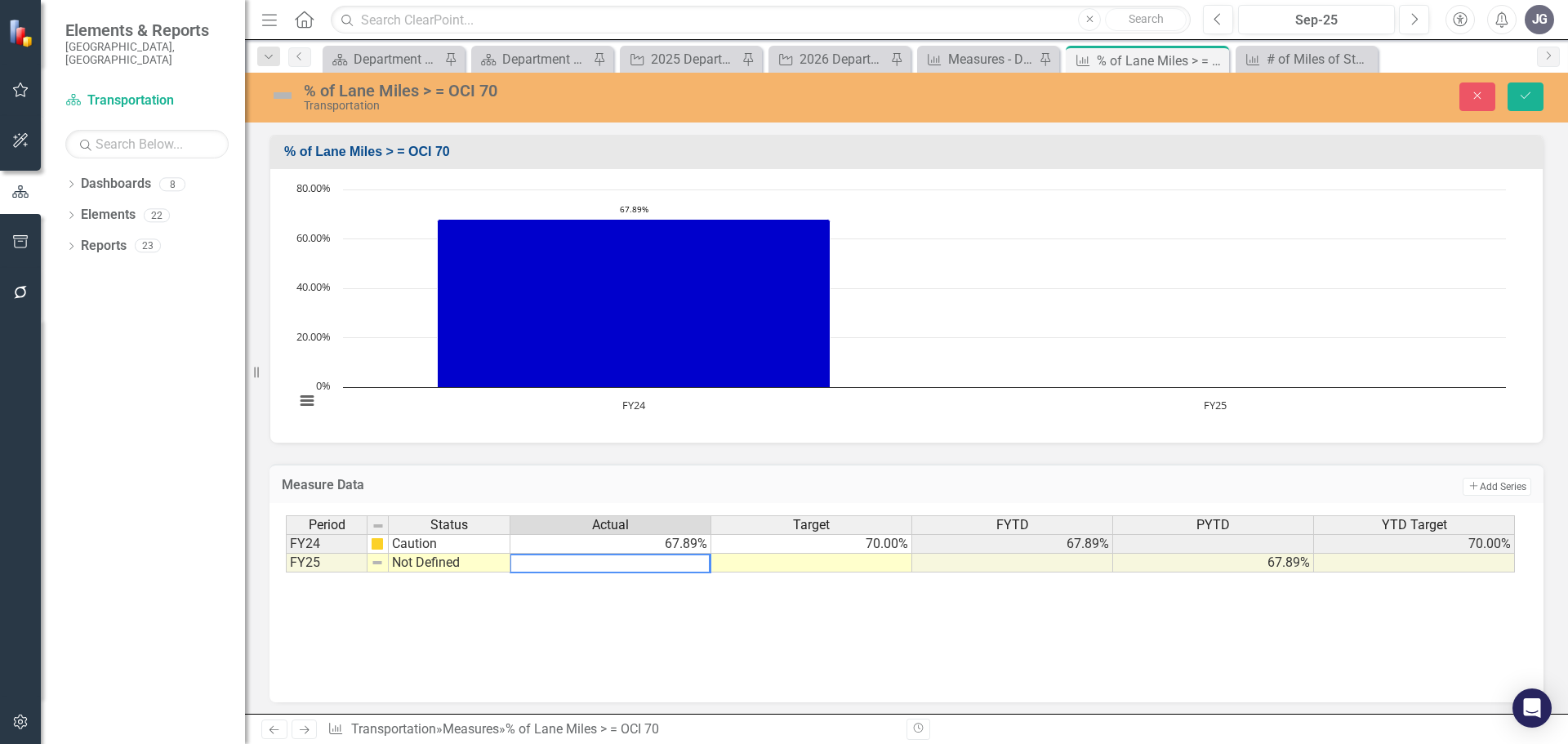
paste textarea "64.61%"
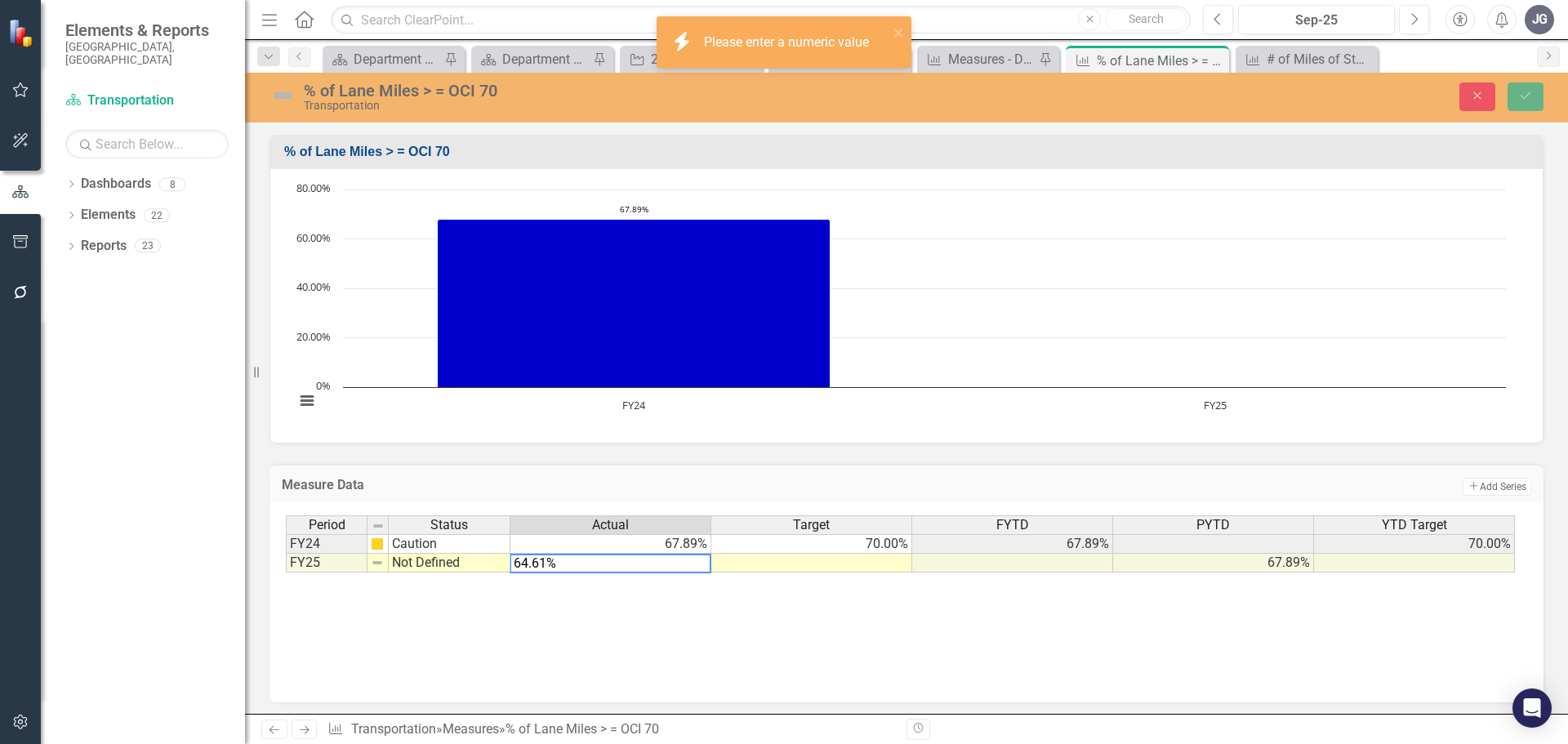
click at [757, 559] on td at bounding box center [811, 563] width 200 height 19
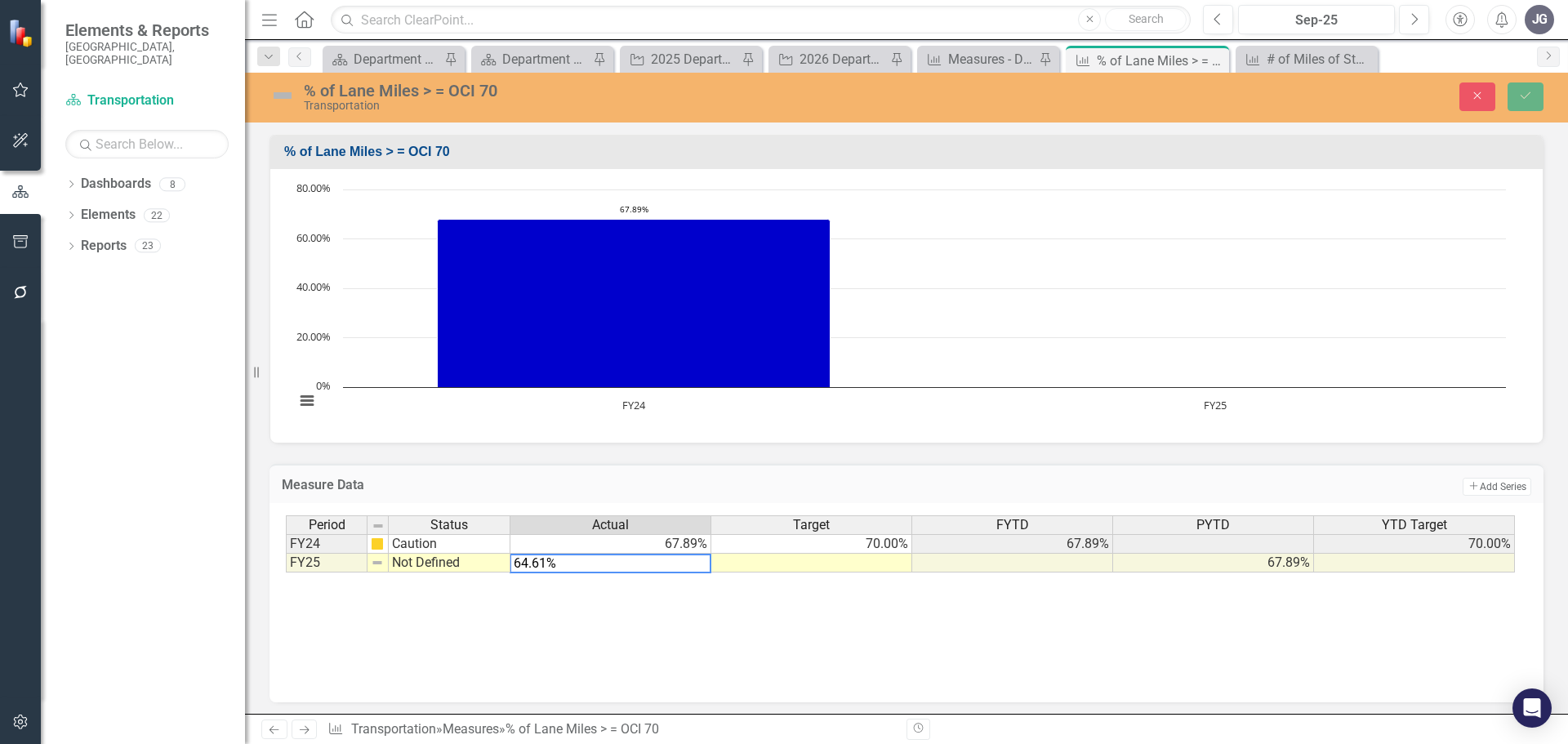
click at [747, 590] on div "Period Status Actual Target FYTD PYTD YTD Target FY24 Caution 67.89% 70.00% 67.…" at bounding box center [906, 597] width 1241 height 163
click at [612, 599] on div "Period Status Actual Target FYTD PYTD YTD Target FY24 Caution 67.89% 70.00% 67.…" at bounding box center [906, 597] width 1241 height 163
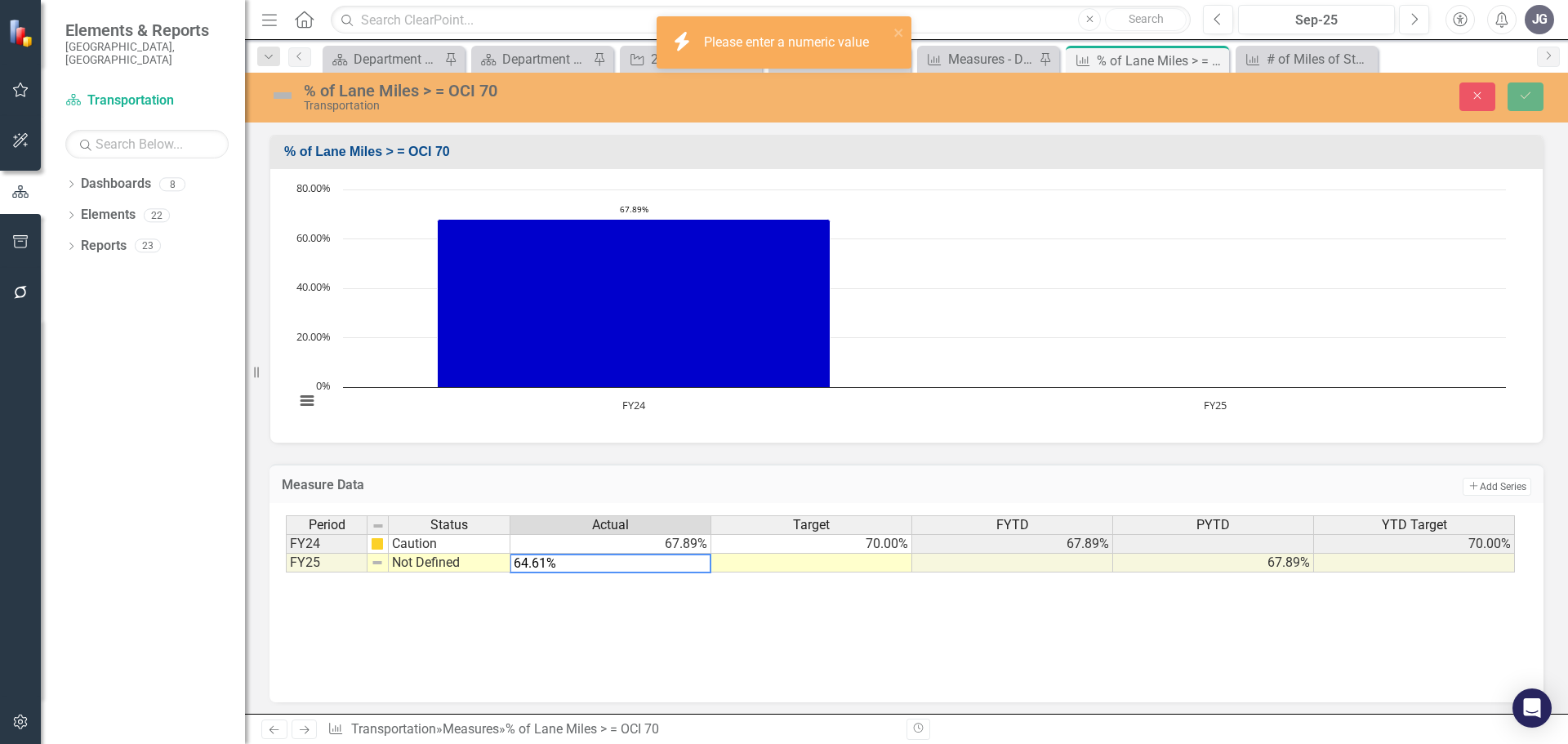
click at [430, 562] on td "Not Defined" at bounding box center [450, 563] width 122 height 19
click at [430, 563] on td "Not Defined" at bounding box center [450, 563] width 122 height 19
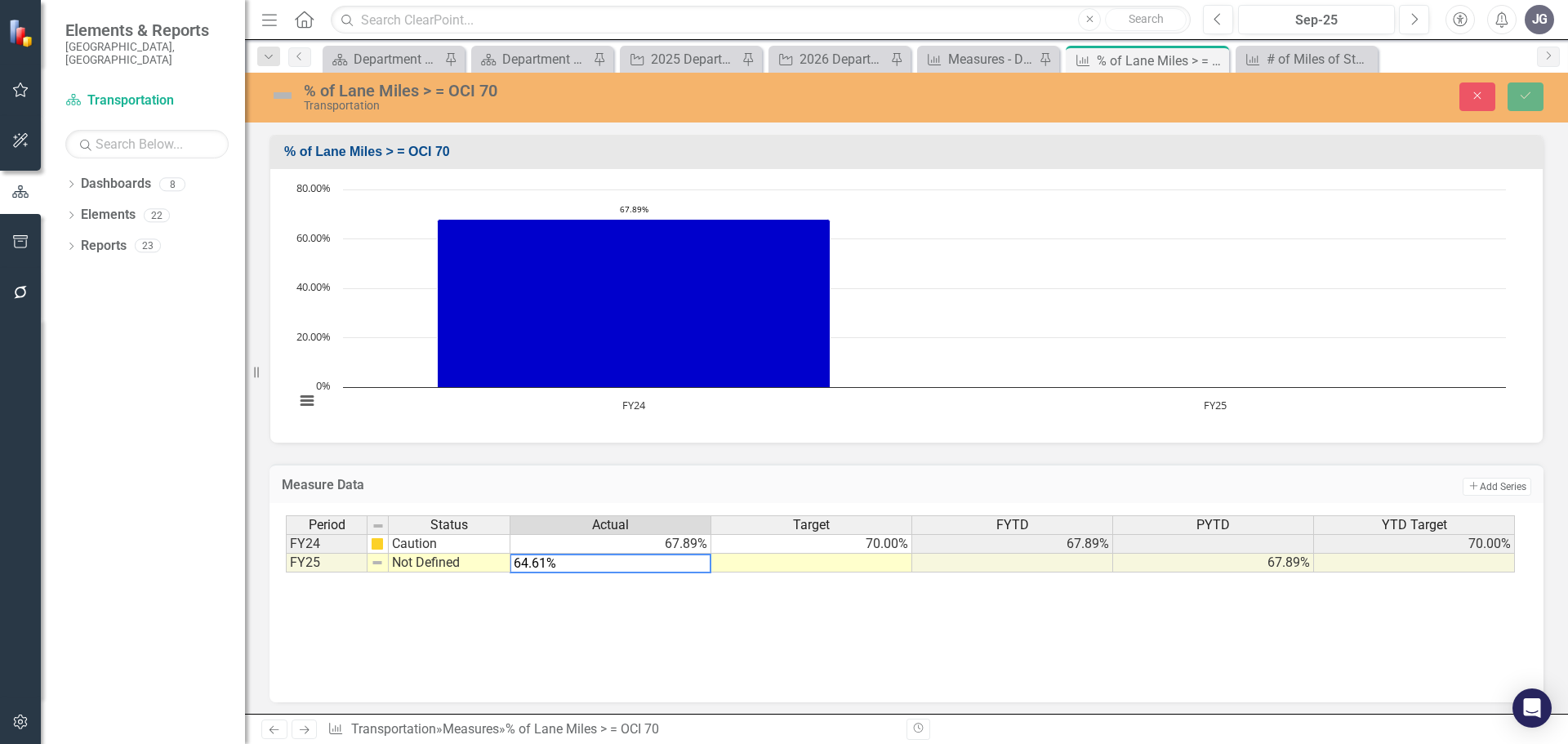
click at [623, 564] on textarea "64.61%" at bounding box center [610, 563] width 201 height 20
type textarea "64.61"
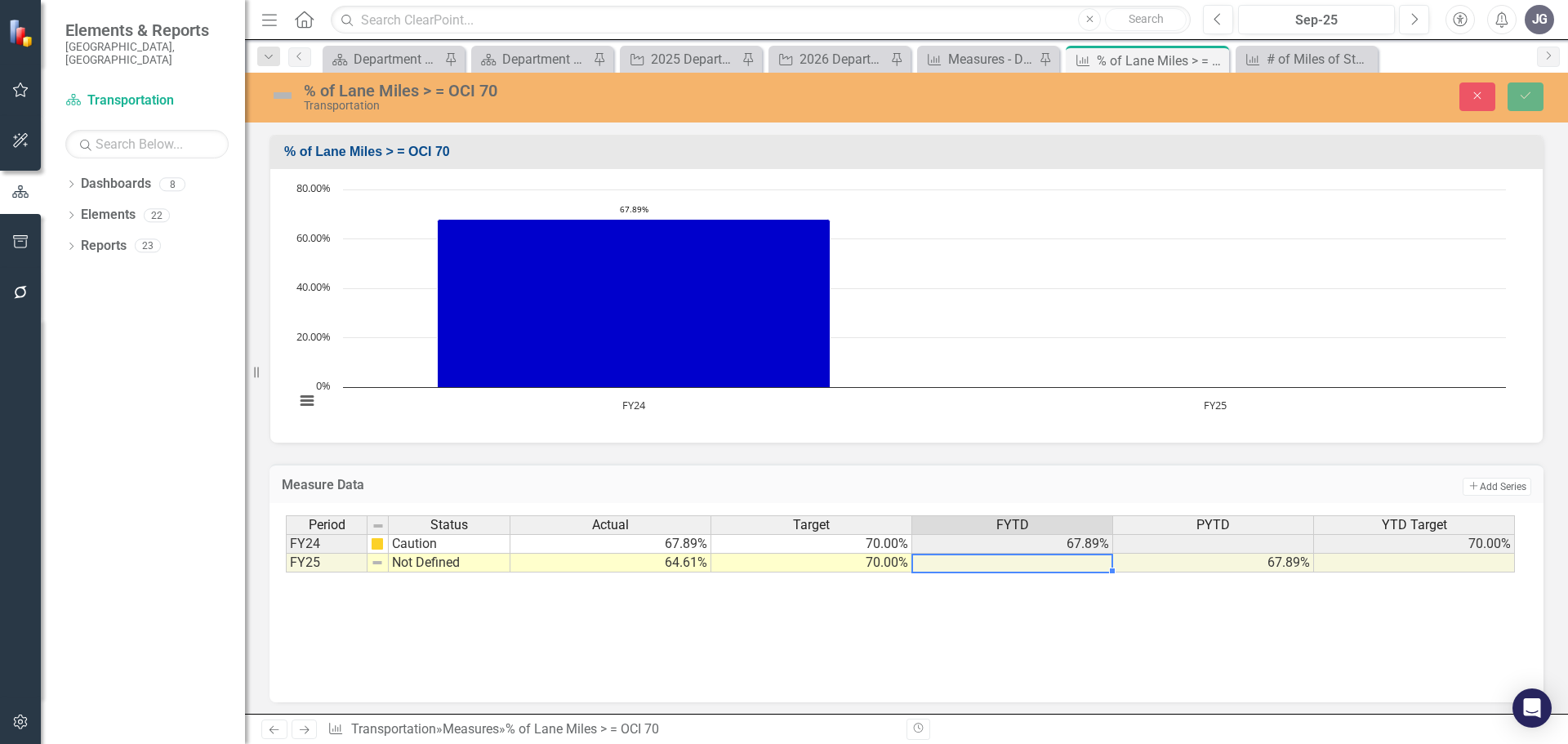
type textarea "70"
click at [443, 567] on td "Not Defined" at bounding box center [450, 563] width 122 height 19
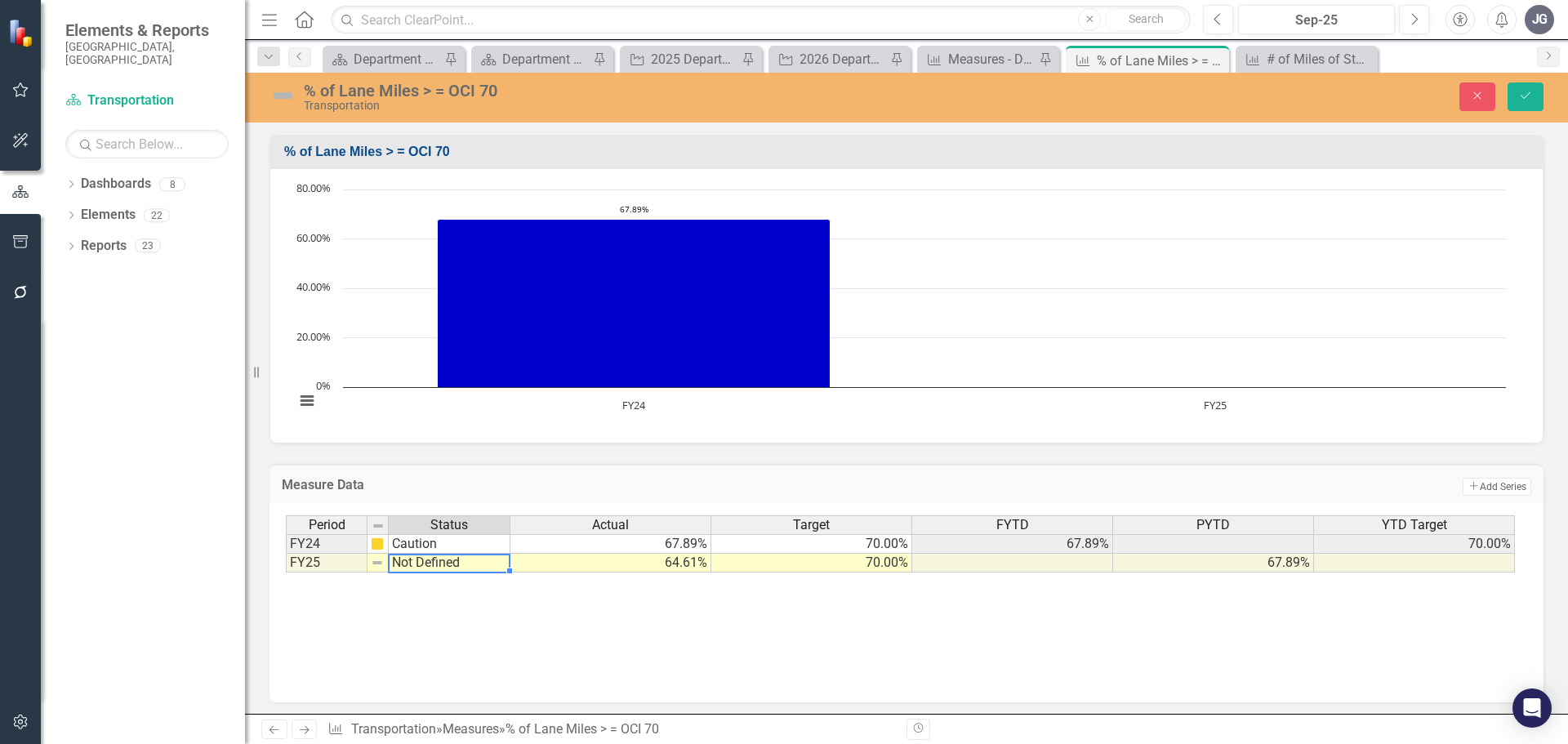
click at [443, 567] on td "Not Defined" at bounding box center [450, 563] width 122 height 19
click at [443, 567] on textarea "Not Defined" at bounding box center [449, 563] width 123 height 20
click at [376, 565] on img at bounding box center [377, 563] width 13 height 13
click at [378, 565] on img at bounding box center [377, 563] width 13 height 13
click at [423, 563] on td "Not Defined" at bounding box center [450, 563] width 122 height 19
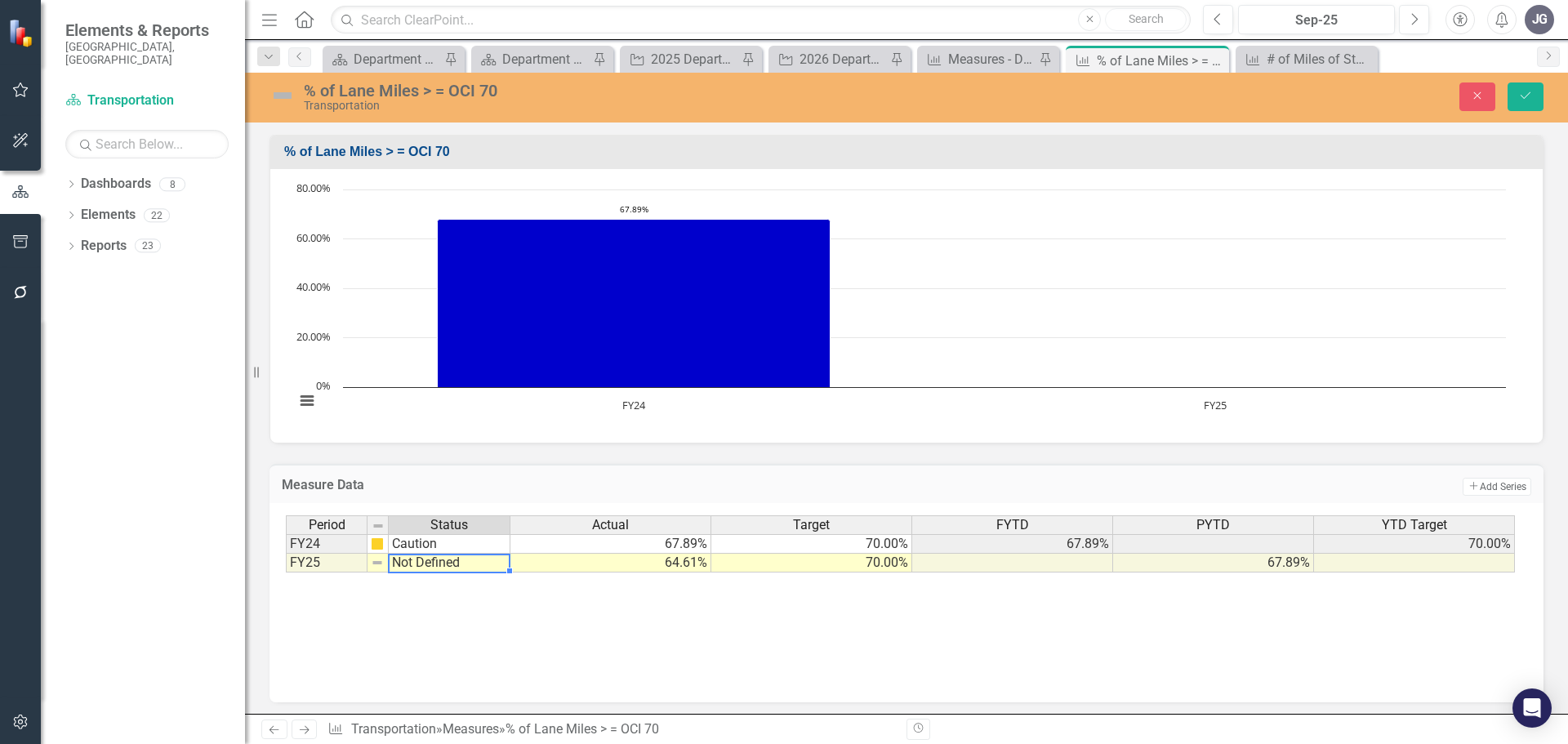
click at [423, 563] on td "Not Defined" at bounding box center [450, 563] width 122 height 19
click at [423, 563] on textarea "Not Defined" at bounding box center [449, 563] width 123 height 20
type textarea "Caution"
click at [1526, 98] on icon "Save" at bounding box center [1526, 96] width 15 height 11
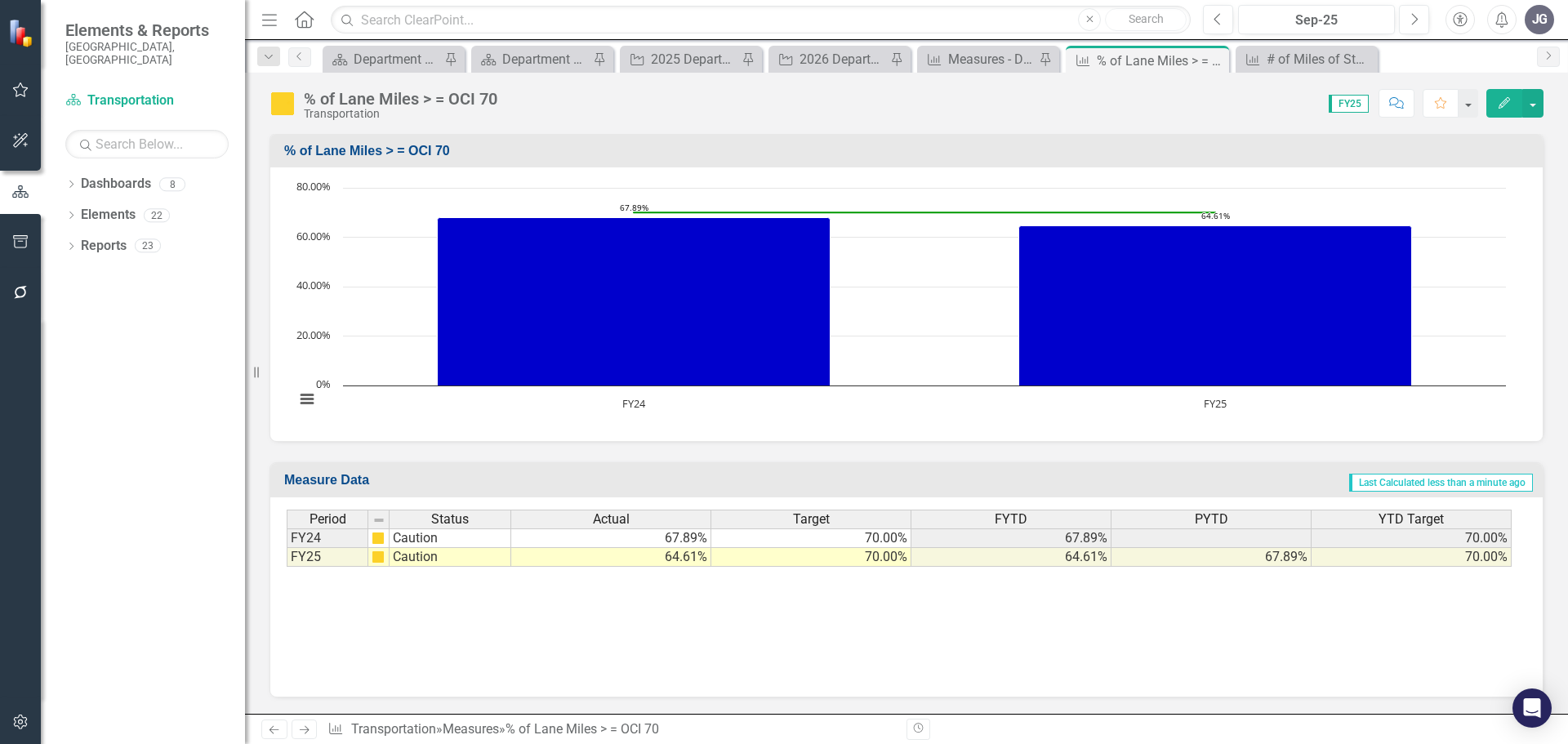
click at [447, 556] on td "Caution" at bounding box center [451, 558] width 122 height 19
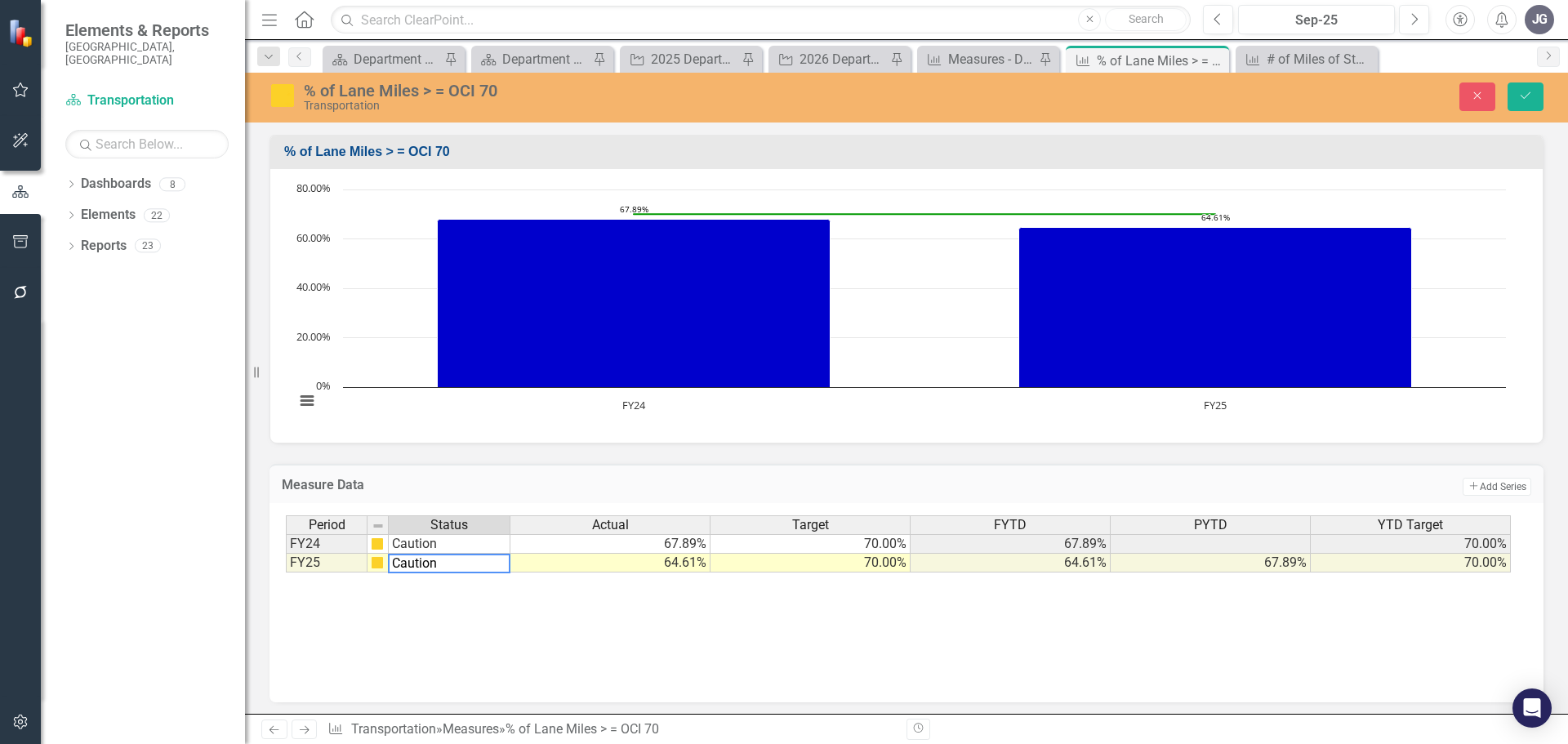
click at [447, 556] on textarea "Caution" at bounding box center [449, 563] width 123 height 20
type textarea "Below Target"
click at [517, 614] on div "Period Status Actual Target FYTD PYTD YTD Target FY24 Caution 67.89% 70.00% 67.…" at bounding box center [906, 597] width 1241 height 163
click at [484, 582] on div "Period Status Actual Target FYTD PYTD YTD Target FY24 Caution 67.89% 70.00% 67.…" at bounding box center [906, 597] width 1241 height 163
click at [394, 567] on textarea "Below Target" at bounding box center [449, 563] width 123 height 20
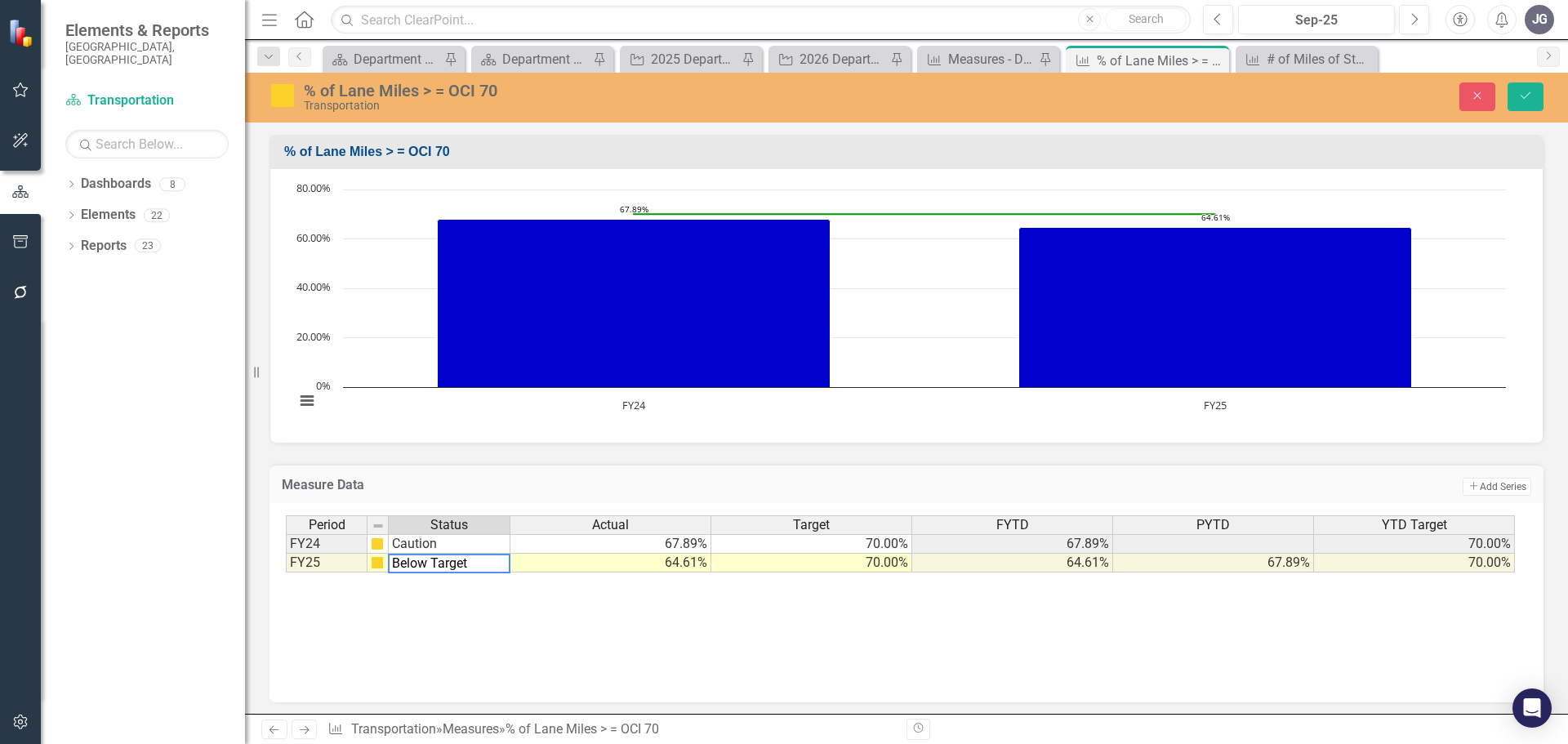
click at [407, 544] on td "Caution" at bounding box center [450, 543] width 122 height 20
click at [1520, 93] on icon "Save" at bounding box center [1526, 96] width 15 height 11
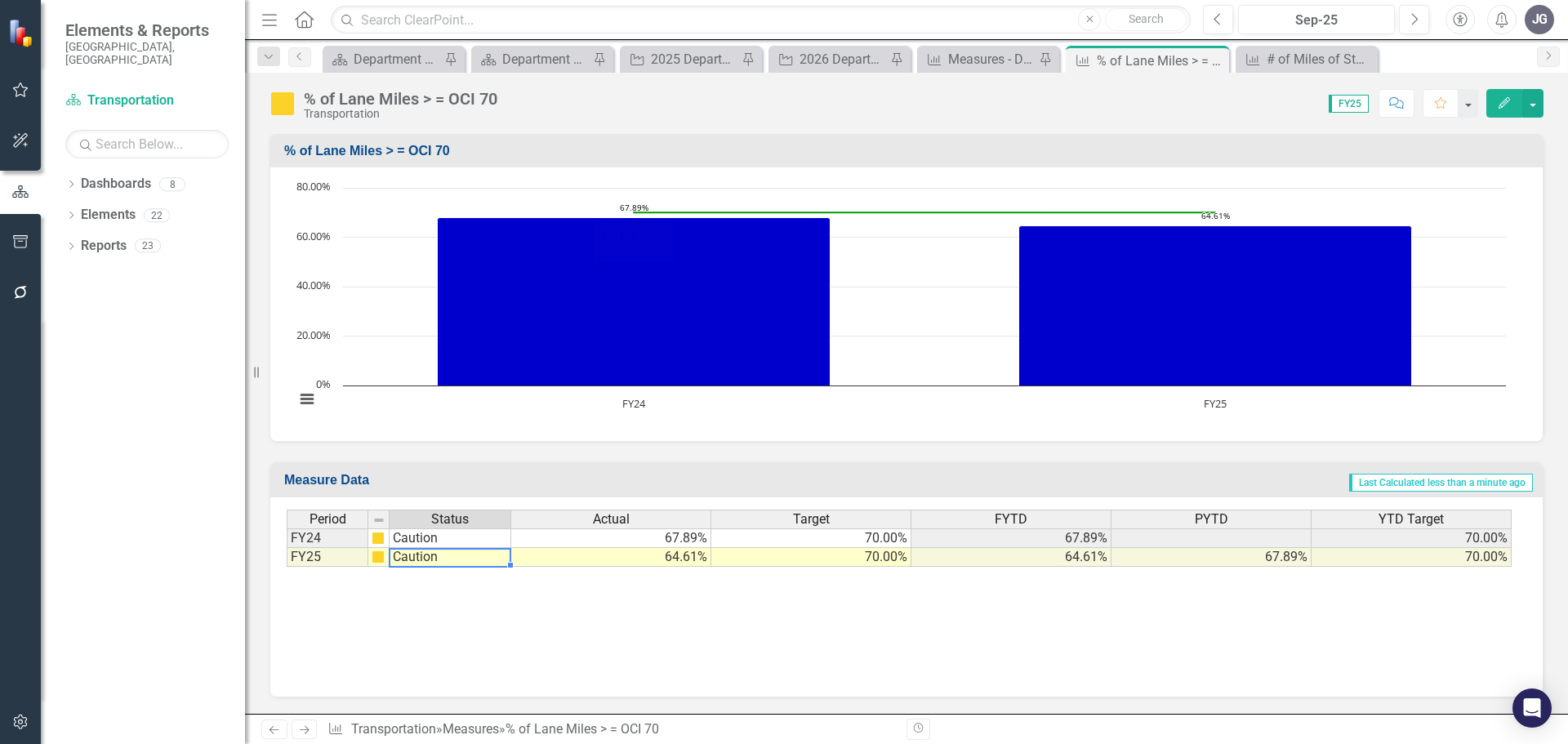
click at [427, 557] on td "Caution" at bounding box center [451, 558] width 122 height 19
type textarea "Caution"
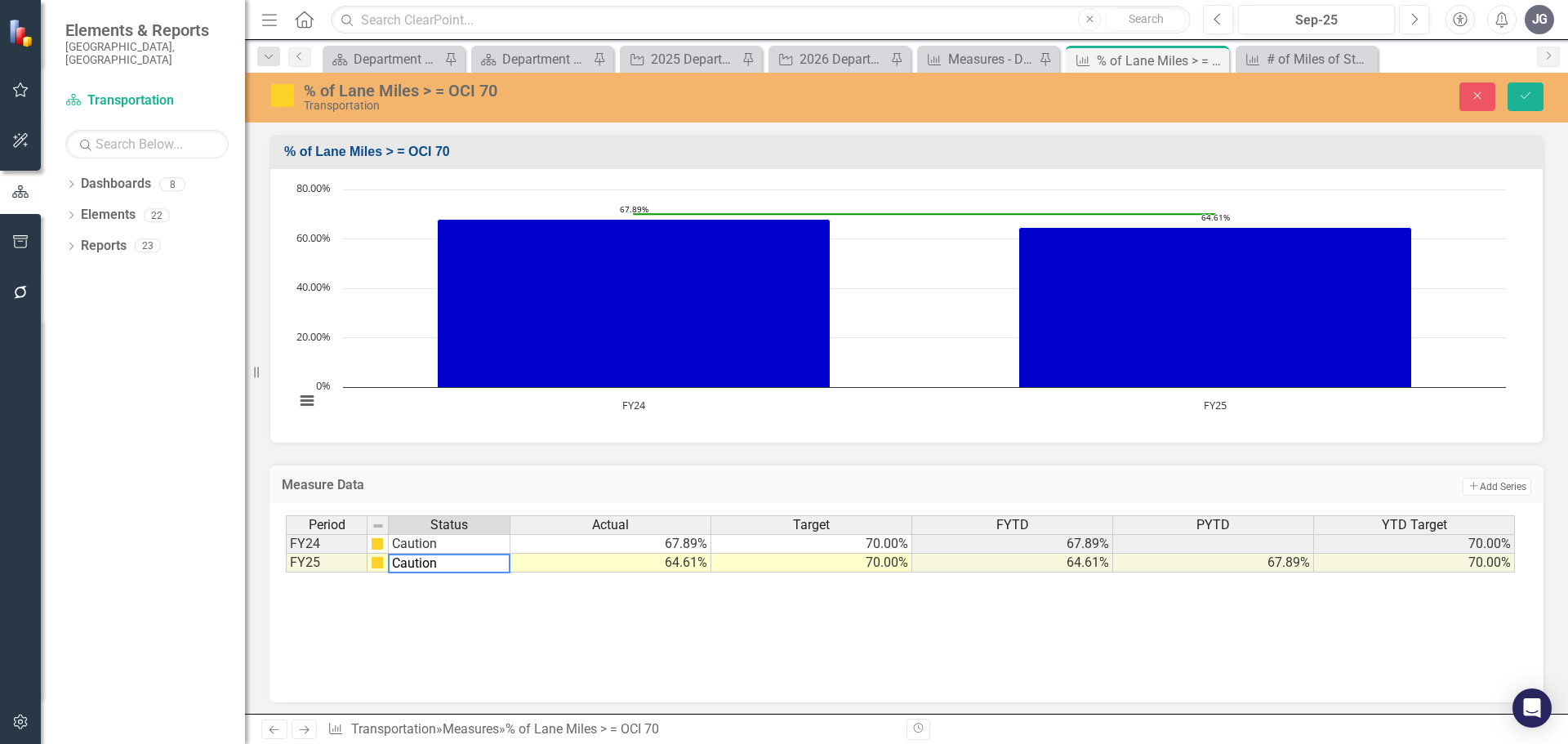
drag, startPoint x: 450, startPoint y: 563, endPoint x: 371, endPoint y: 568, distance: 79.2
click at [371, 568] on div "Period Status Actual Target FYTD PYTD YTD Target FY24 Caution 67.89% 70.00% 67.…" at bounding box center [900, 544] width 1229 height 58
type textarea "Caution"
click at [571, 619] on div "Period Status Actual Target FYTD PYTD YTD Target FY24 Caution 67.89% 70.00% 67.…" at bounding box center [906, 597] width 1241 height 163
click at [377, 565] on img at bounding box center [377, 563] width 13 height 13
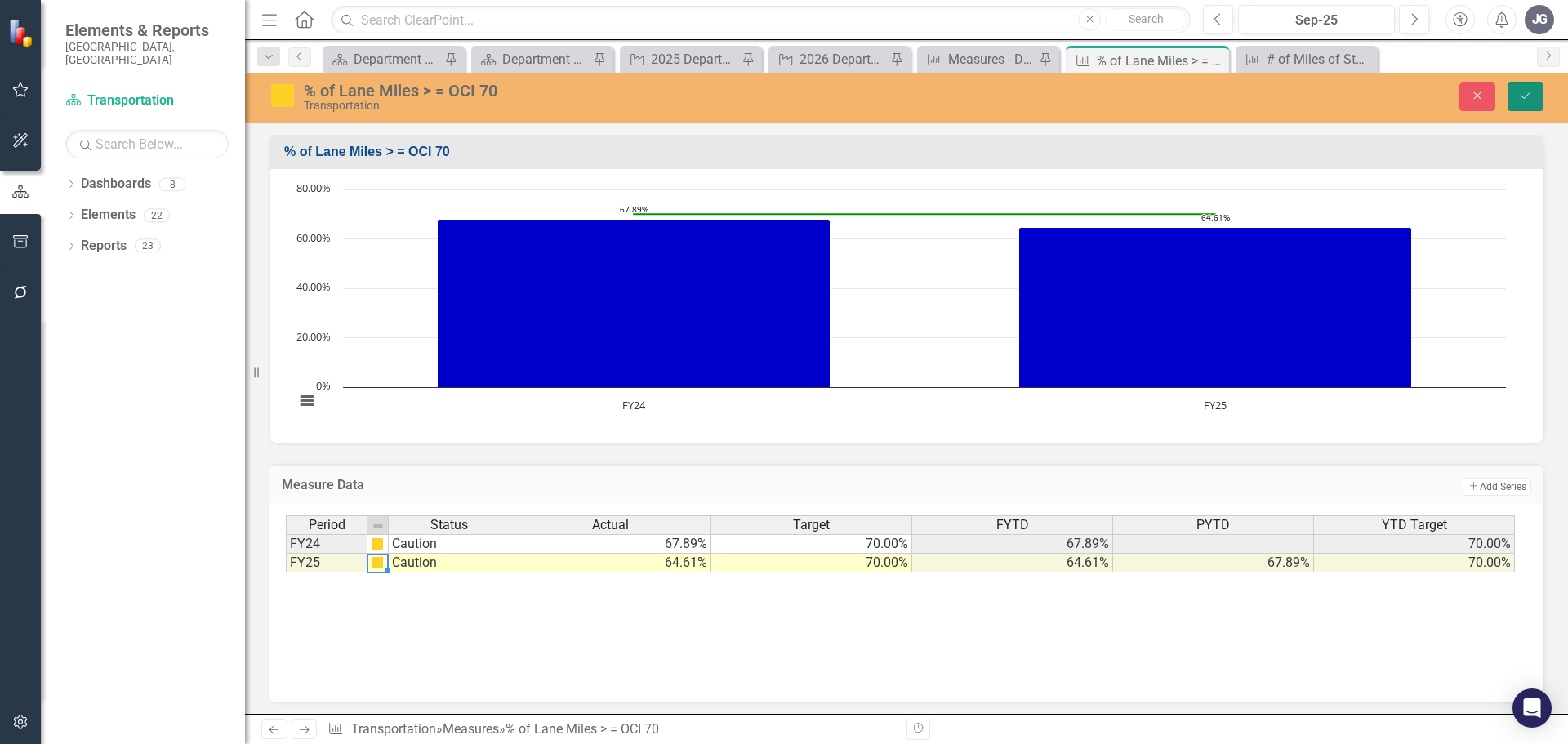
click at [1528, 97] on icon "Save" at bounding box center [1526, 96] width 15 height 11
